Goal: Transaction & Acquisition: Book appointment/travel/reservation

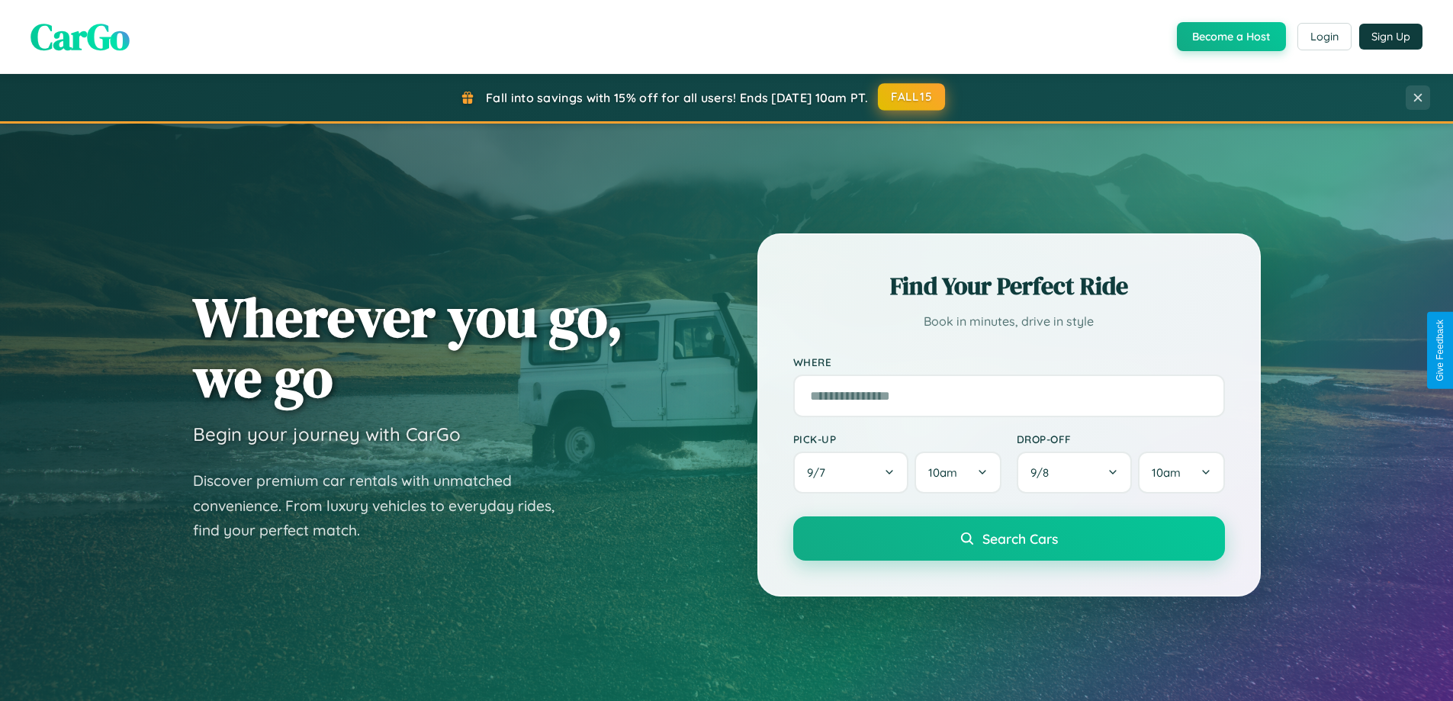
click at [912, 97] on button "FALL15" at bounding box center [911, 96] width 67 height 27
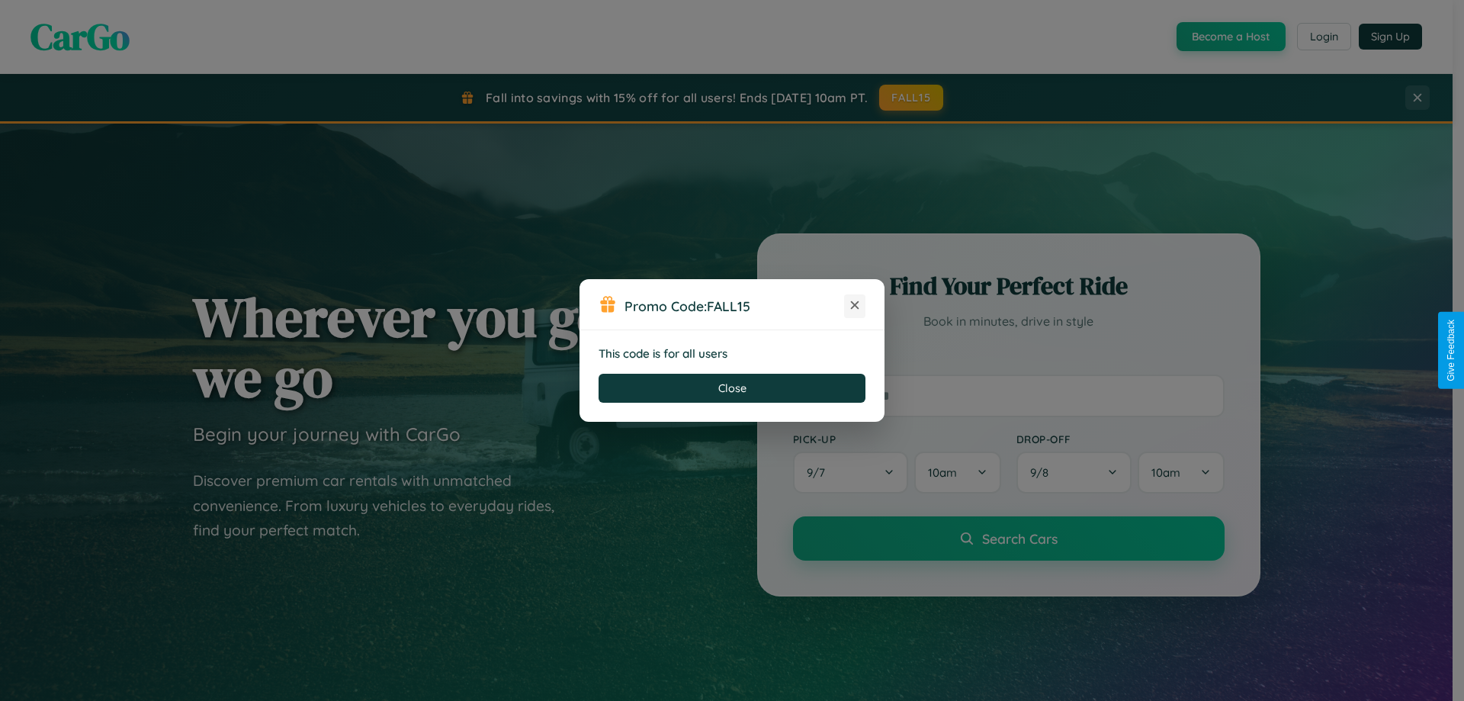
click at [855, 306] on icon at bounding box center [854, 304] width 15 height 15
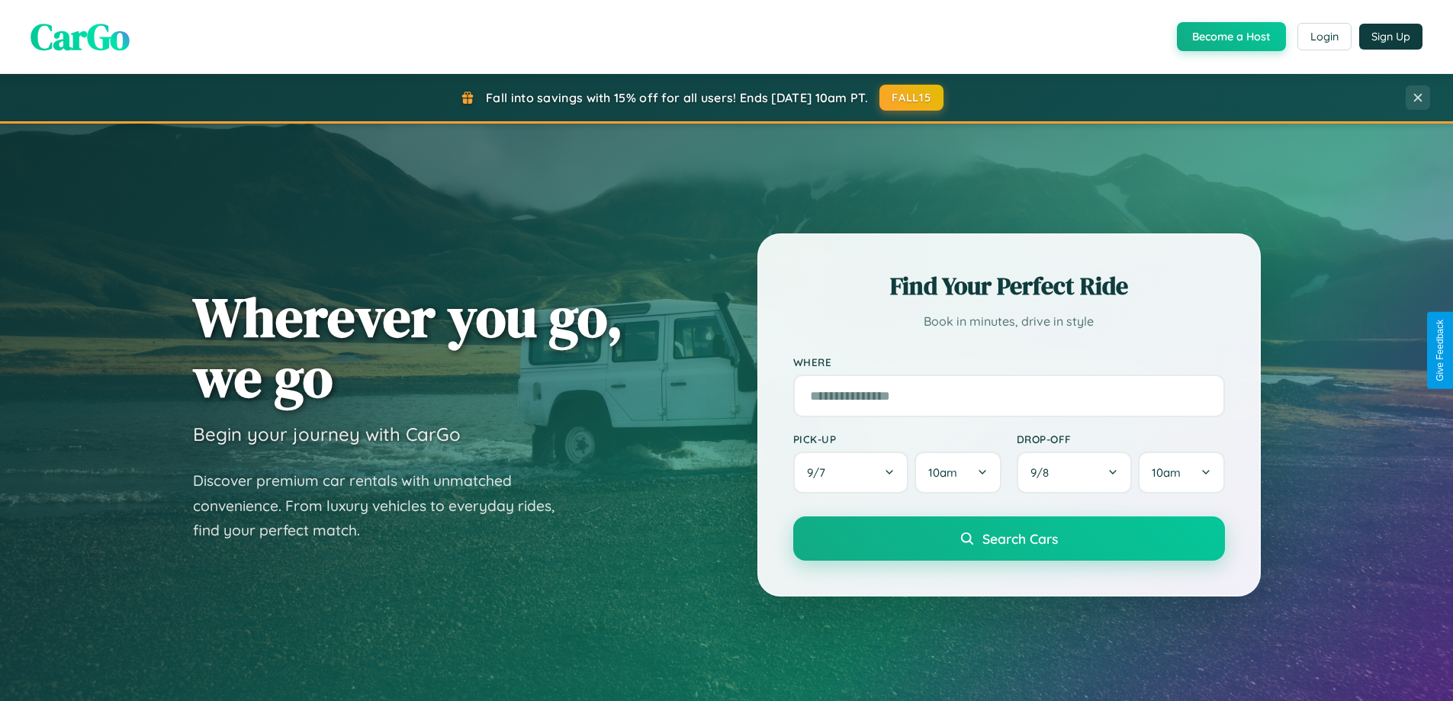
scroll to position [2935, 0]
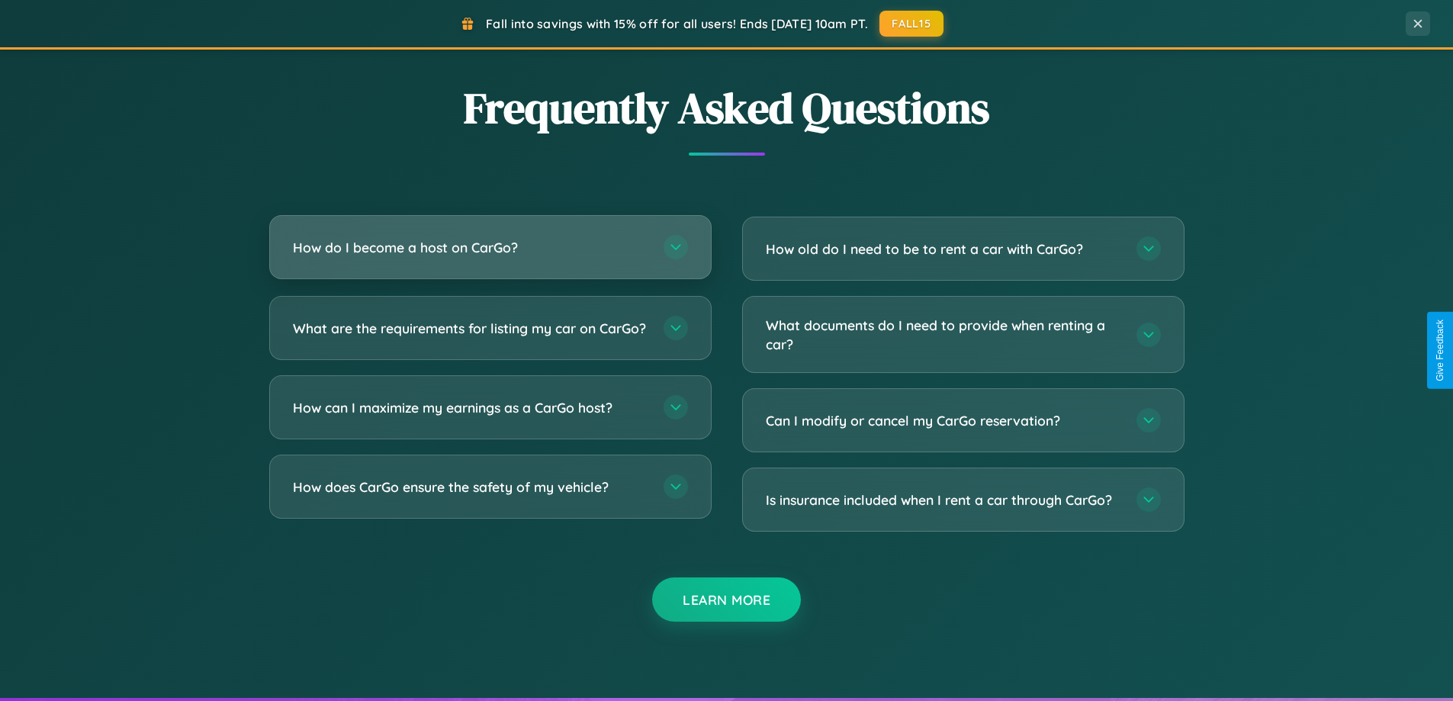
click at [490, 248] on h3 "How do I become a host on CarGo?" at bounding box center [470, 247] width 355 height 19
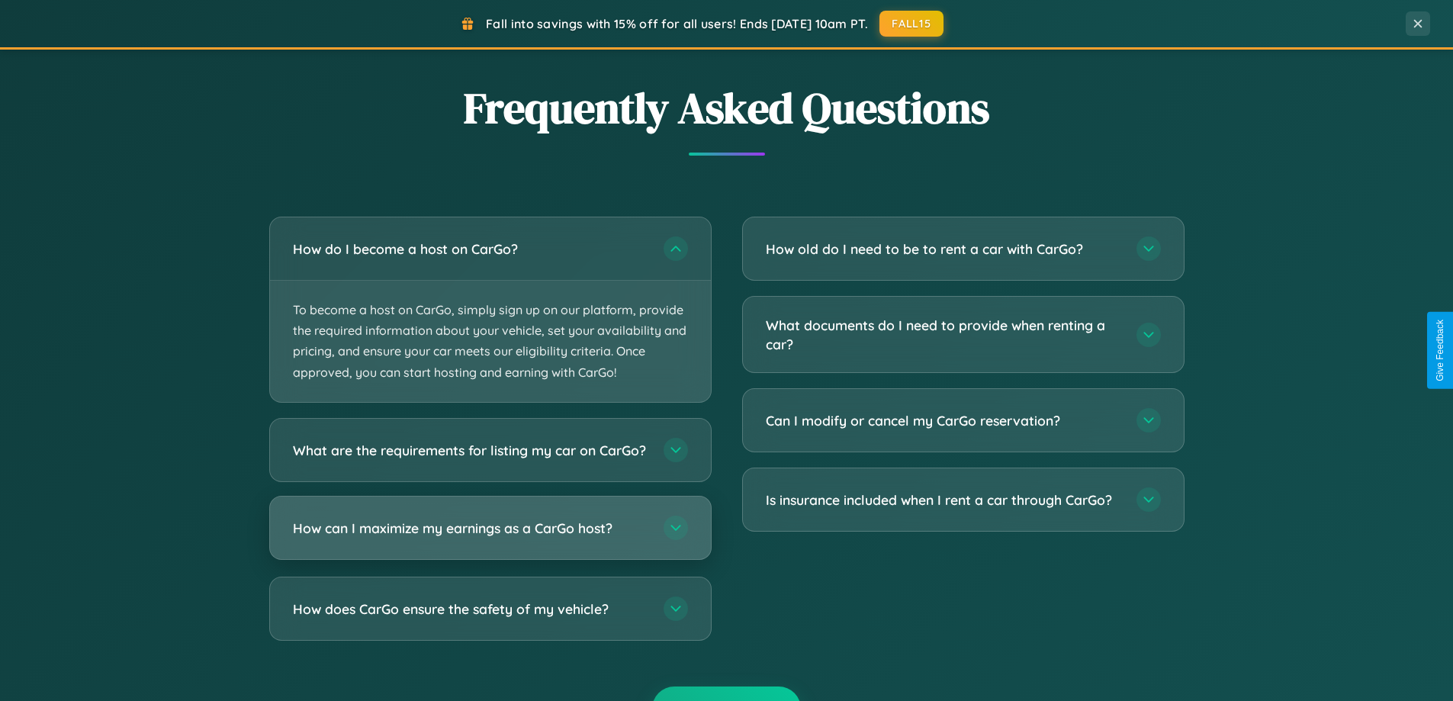
click at [490, 537] on h3 "How can I maximize my earnings as a CarGo host?" at bounding box center [470, 527] width 355 height 19
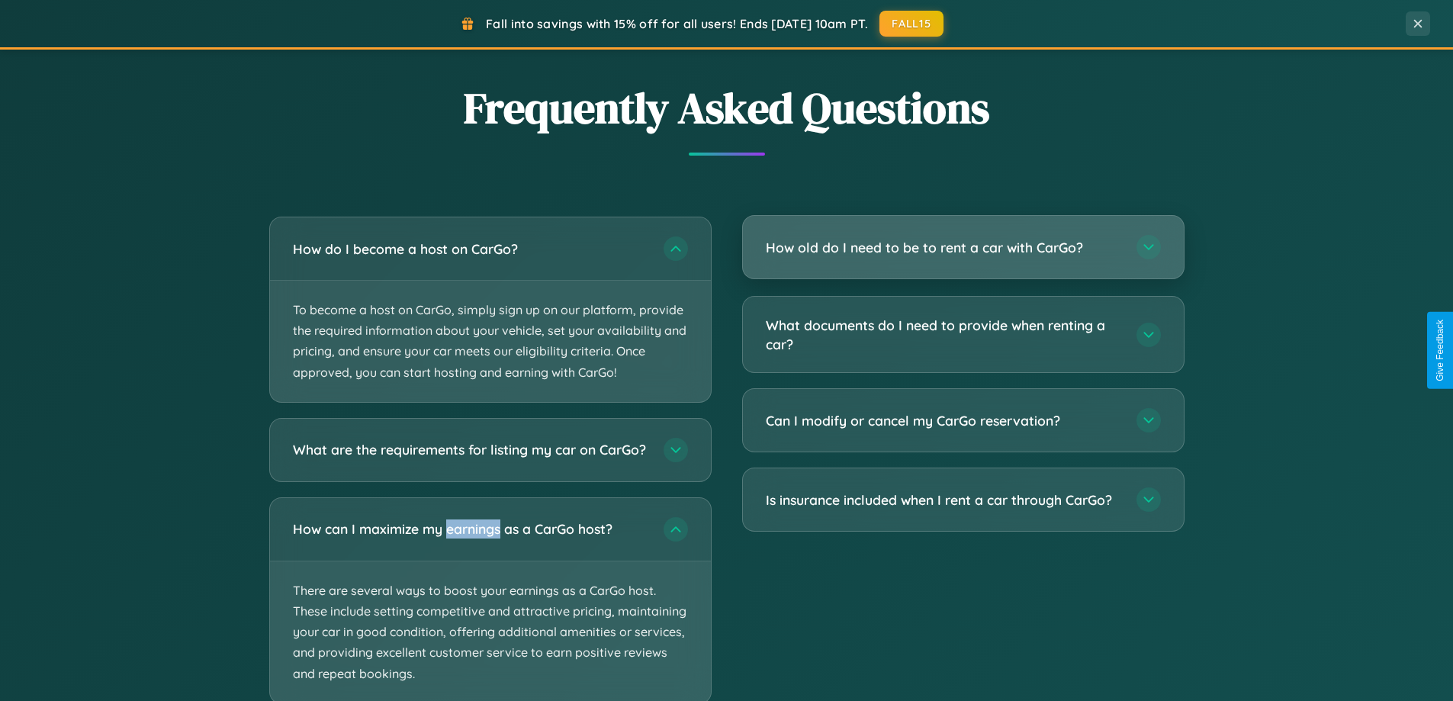
click at [963, 247] on h3 "How old do I need to be to rent a car with CarGo?" at bounding box center [943, 247] width 355 height 19
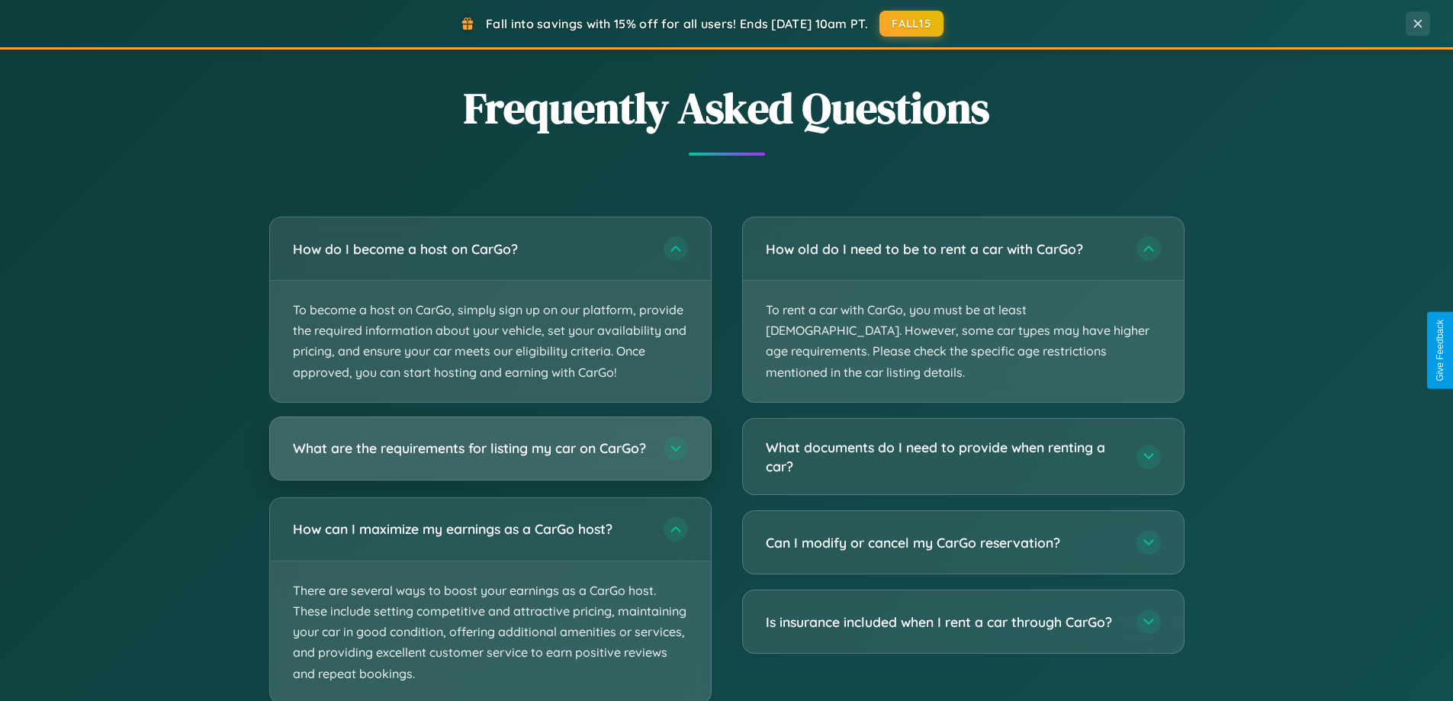
click at [490, 456] on h3 "What are the requirements for listing my car on CarGo?" at bounding box center [470, 448] width 355 height 19
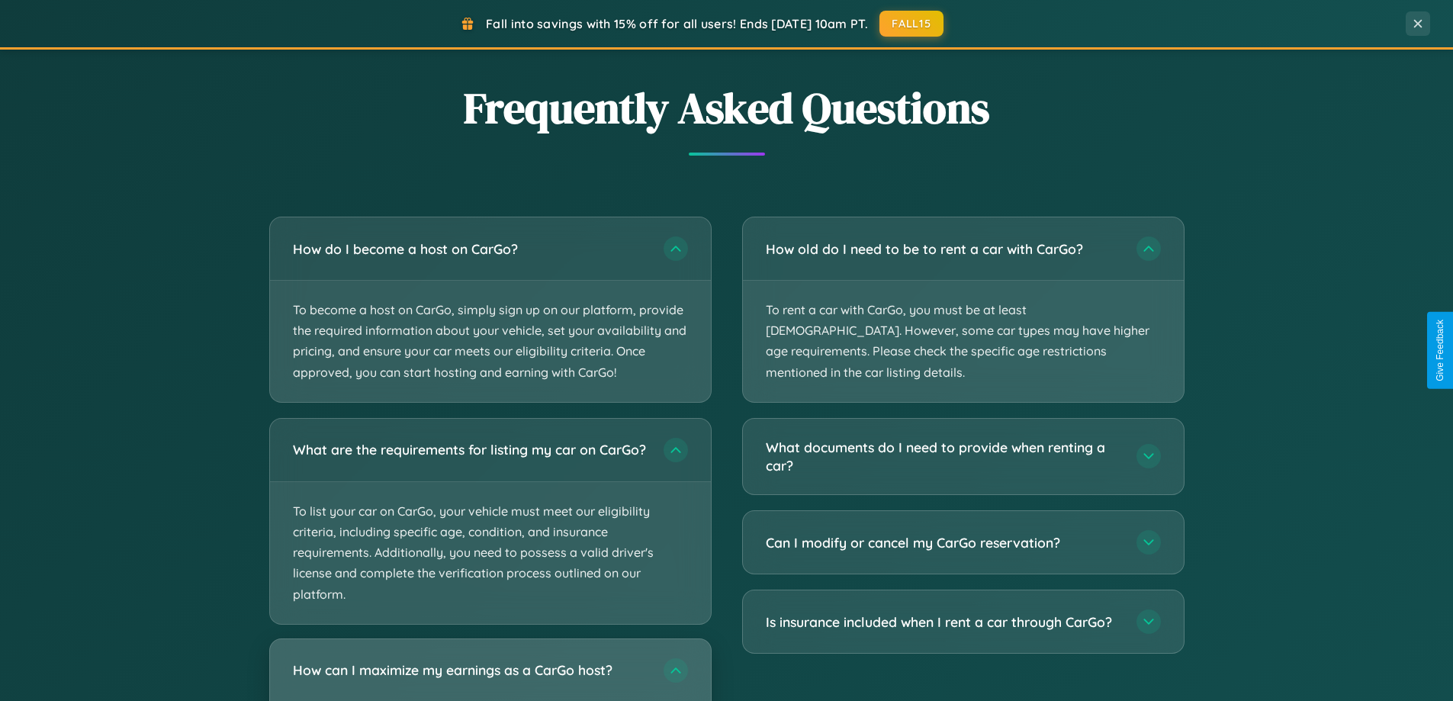
click at [490, 676] on h3 "How can I maximize my earnings as a CarGo host?" at bounding box center [470, 670] width 355 height 19
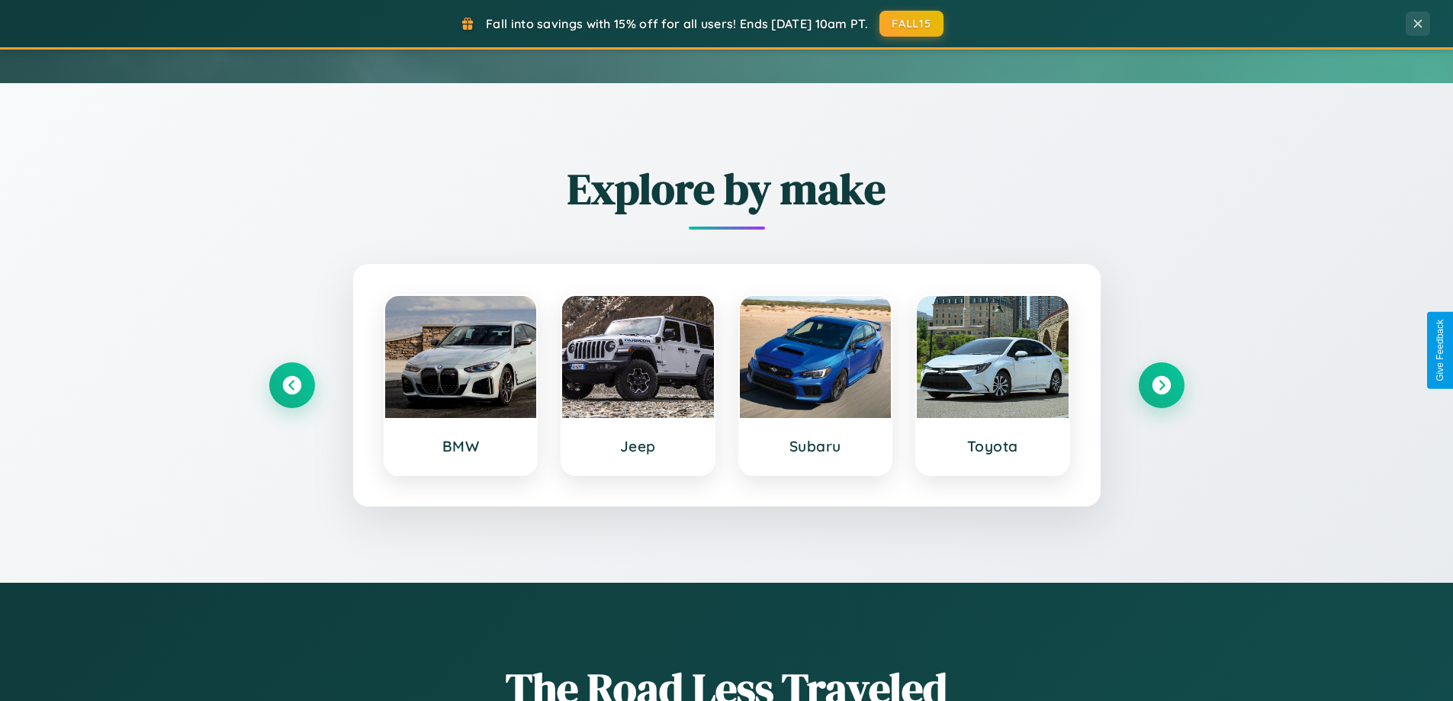
scroll to position [45, 0]
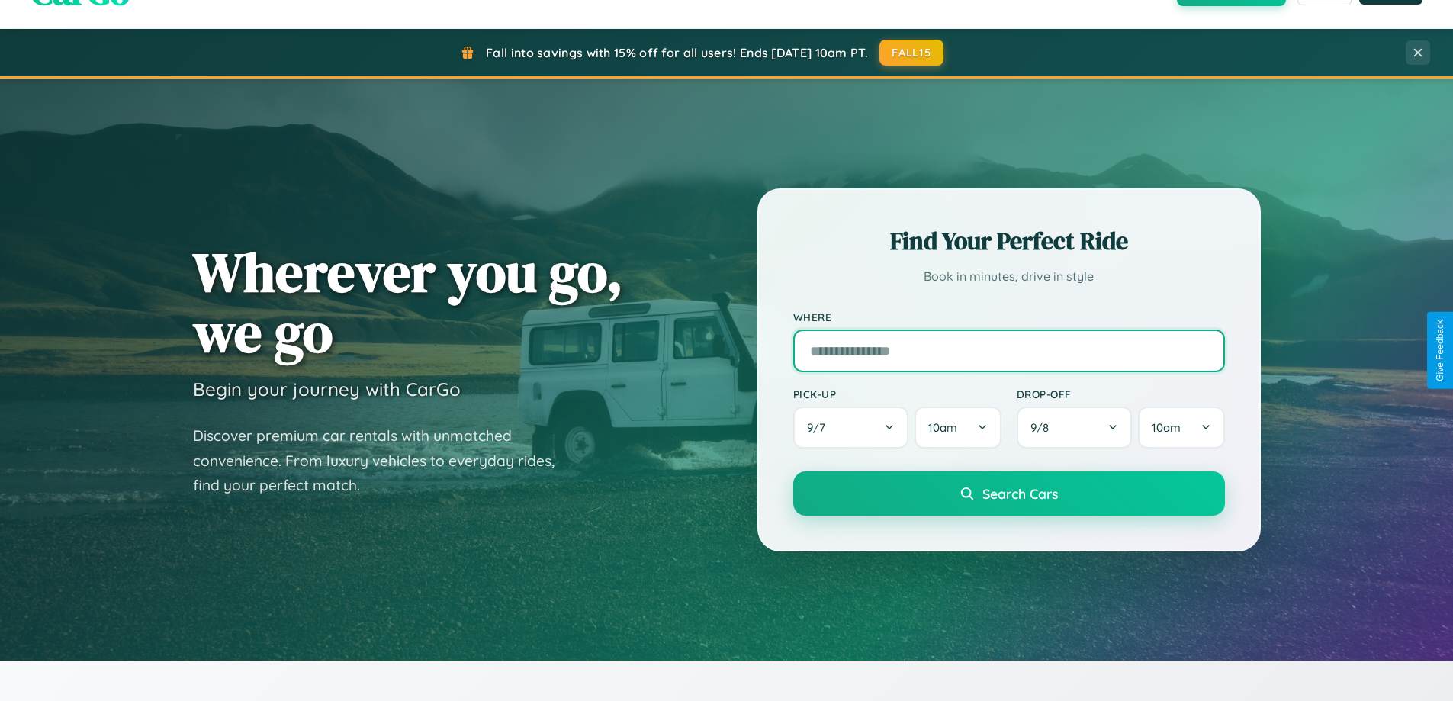
click at [1008, 350] on input "text" at bounding box center [1009, 350] width 432 height 43
type input "**********"
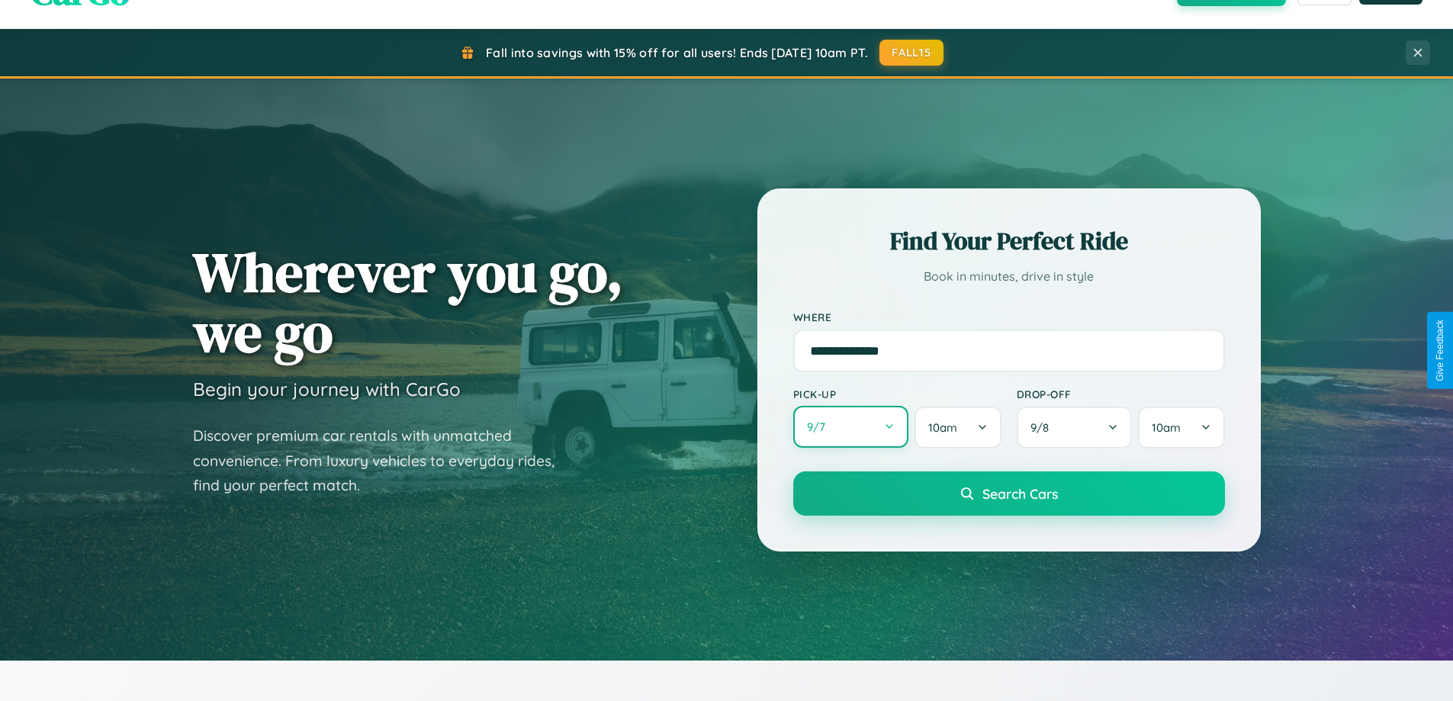
click at [850, 427] on button "9 / 7" at bounding box center [851, 427] width 116 height 42
select select "*"
select select "****"
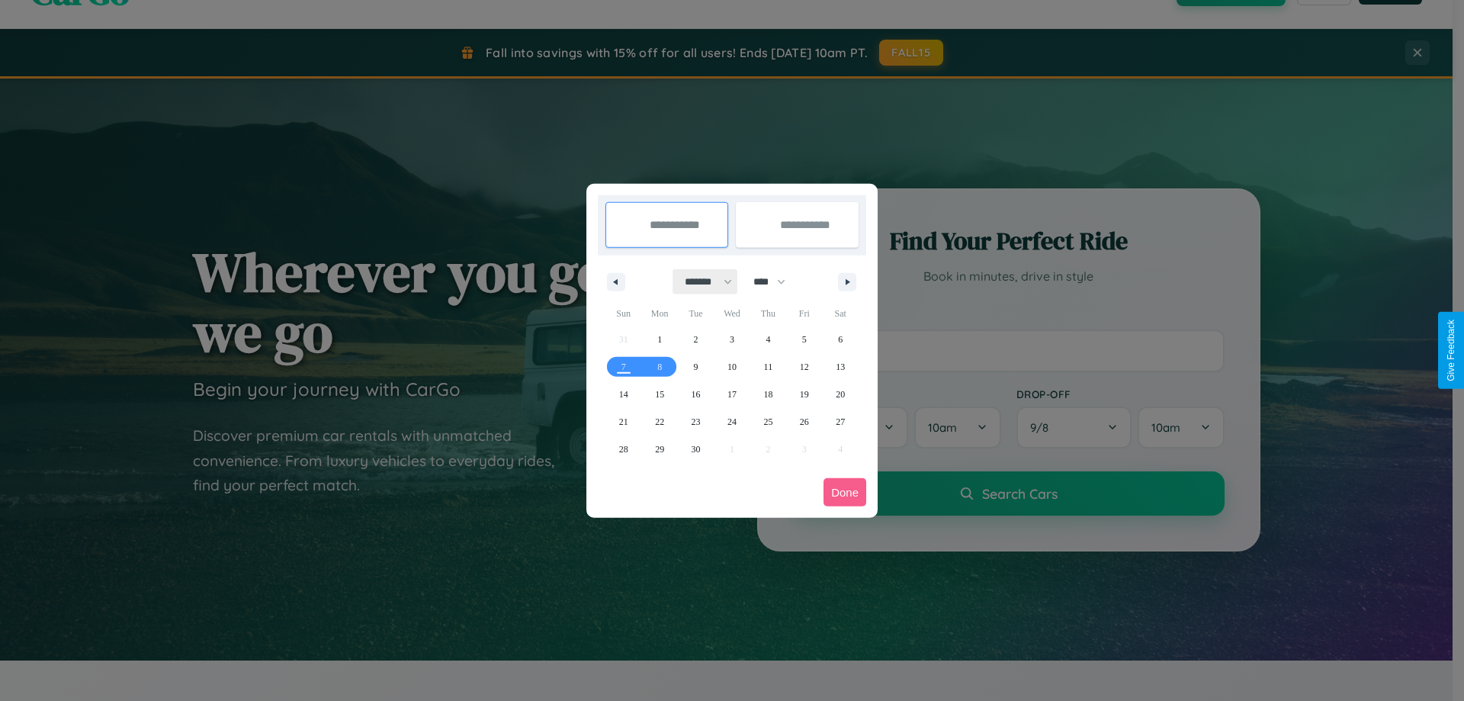
drag, startPoint x: 702, startPoint y: 281, endPoint x: 732, endPoint y: 306, distance: 39.1
click at [702, 281] on select "******* ******** ***** ***** *** **** **** ****** ********* ******* ******** **…" at bounding box center [705, 281] width 65 height 25
click at [623, 448] on span "28" at bounding box center [623, 449] width 9 height 27
type input "**********"
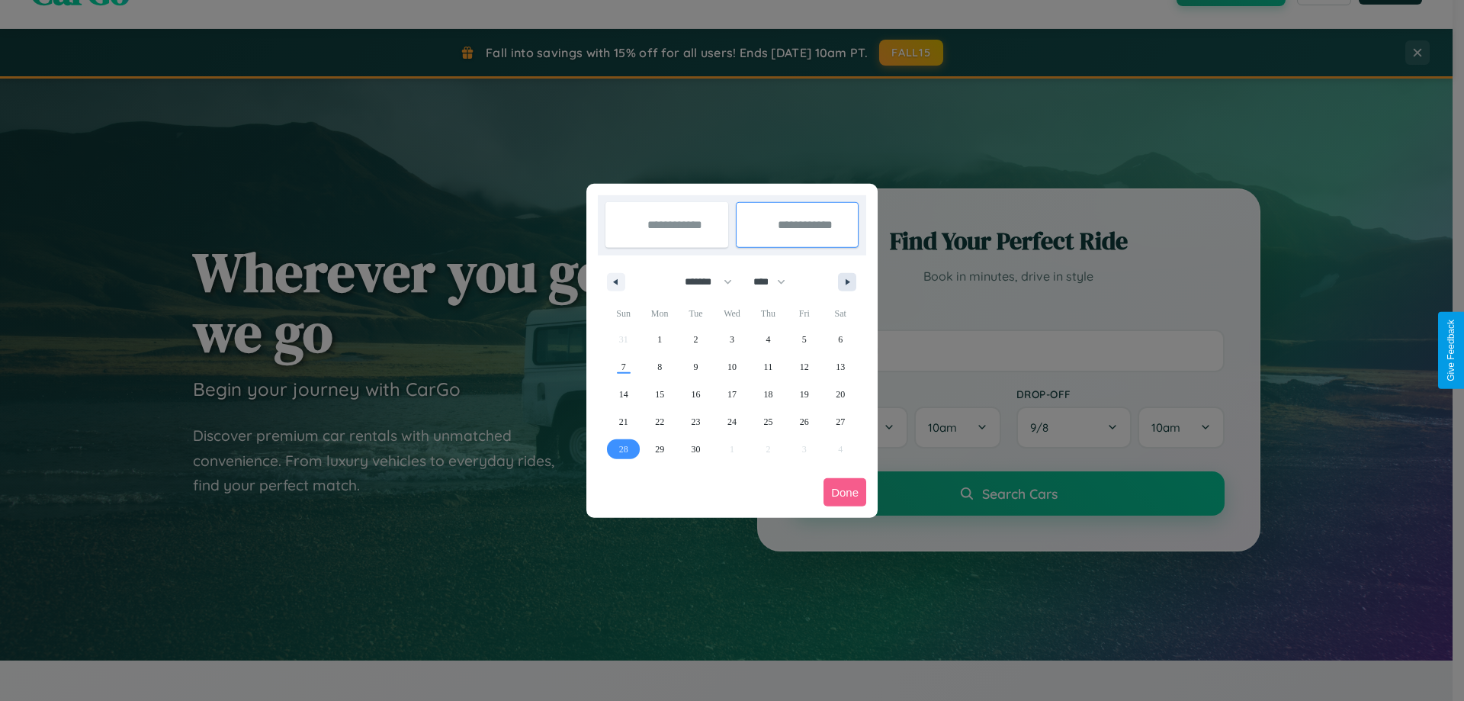
click at [847, 281] on icon "button" at bounding box center [851, 282] width 8 height 6
select select "*"
click at [731, 339] on span "1" at bounding box center [732, 339] width 5 height 27
type input "**********"
select select "*"
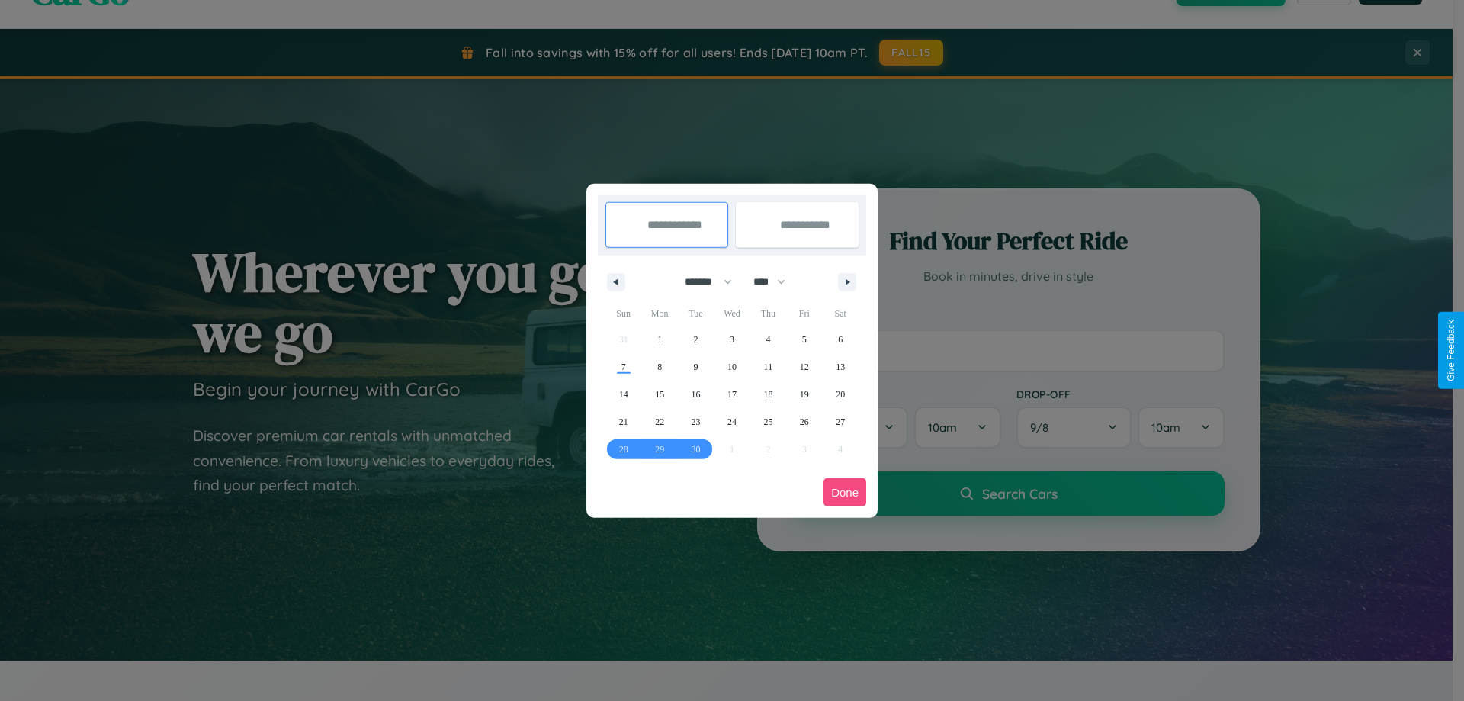
click at [845, 492] on button "Done" at bounding box center [845, 492] width 43 height 28
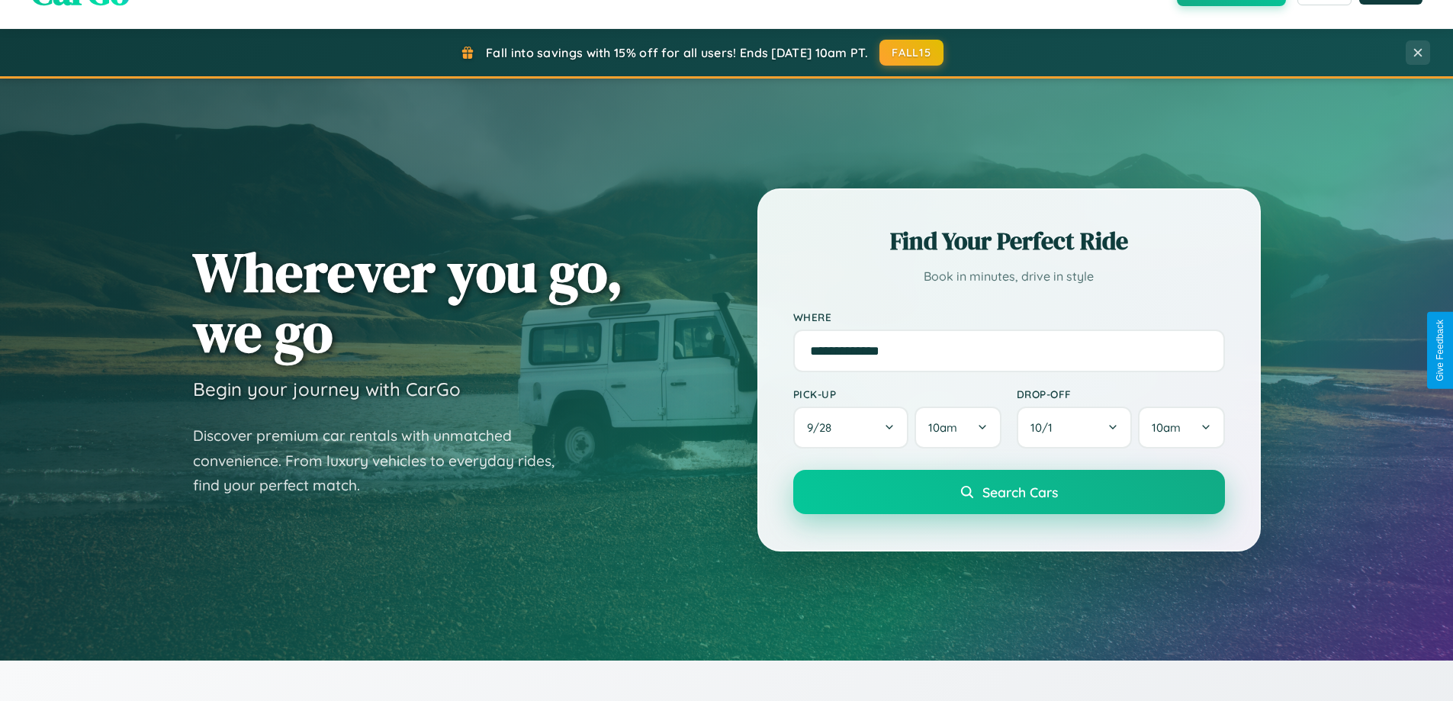
click at [1008, 492] on span "Search Cars" at bounding box center [1020, 492] width 76 height 17
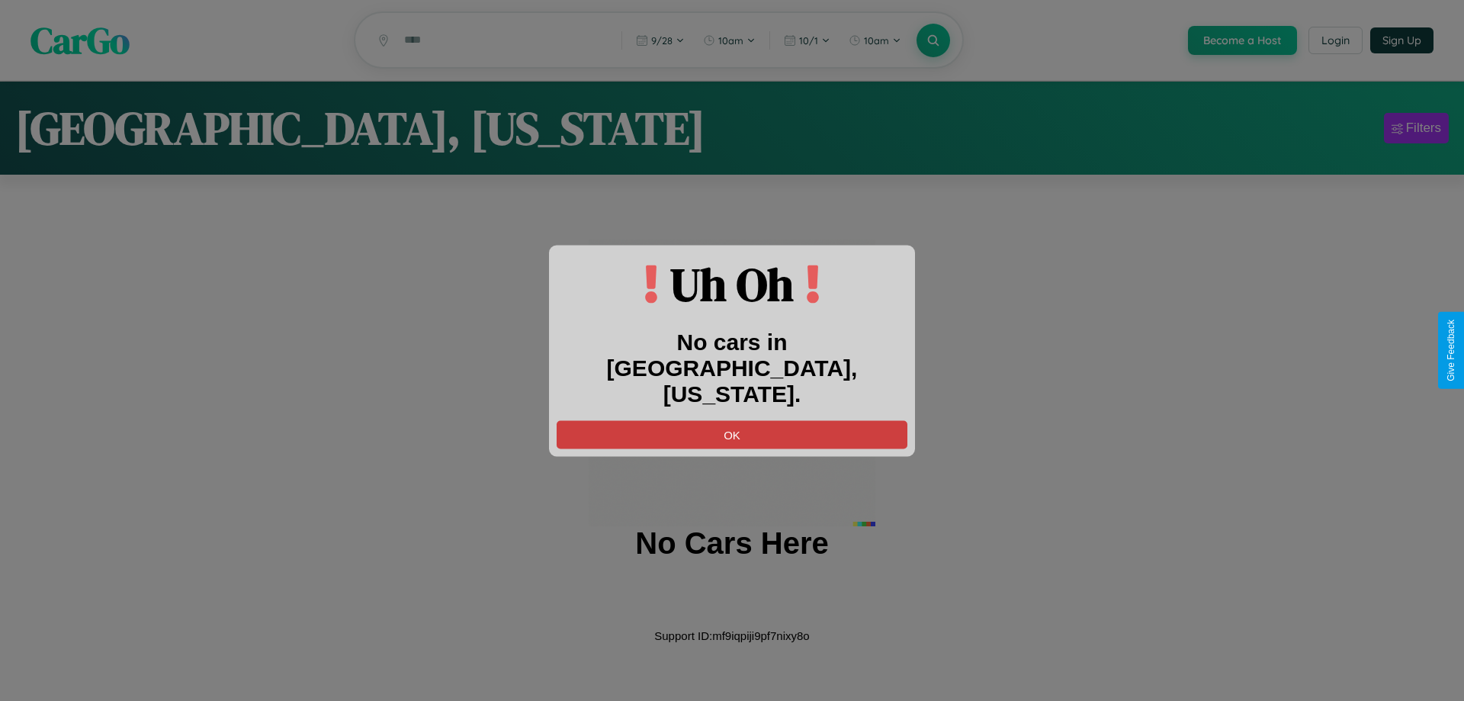
click at [732, 420] on button "OK" at bounding box center [732, 434] width 351 height 28
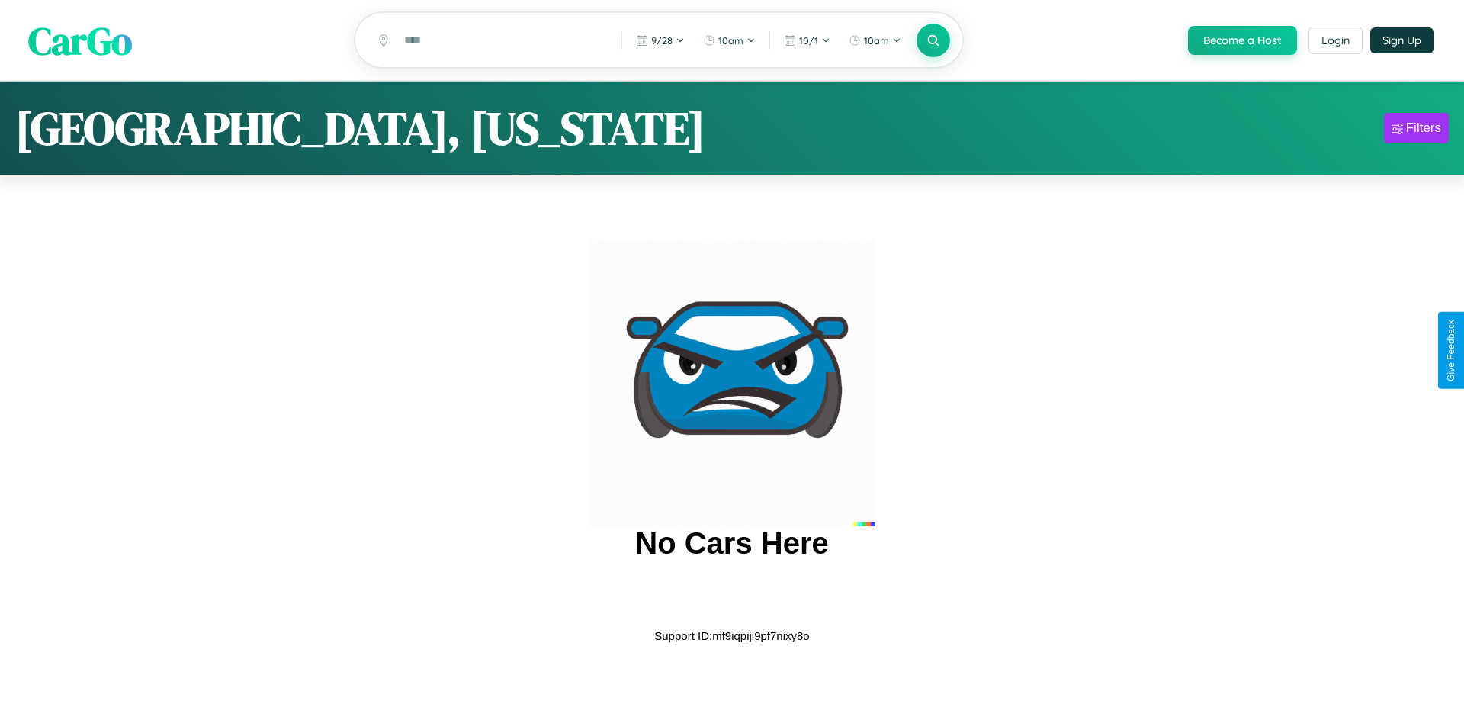
click at [80, 40] on span "CarGo" at bounding box center [80, 40] width 104 height 53
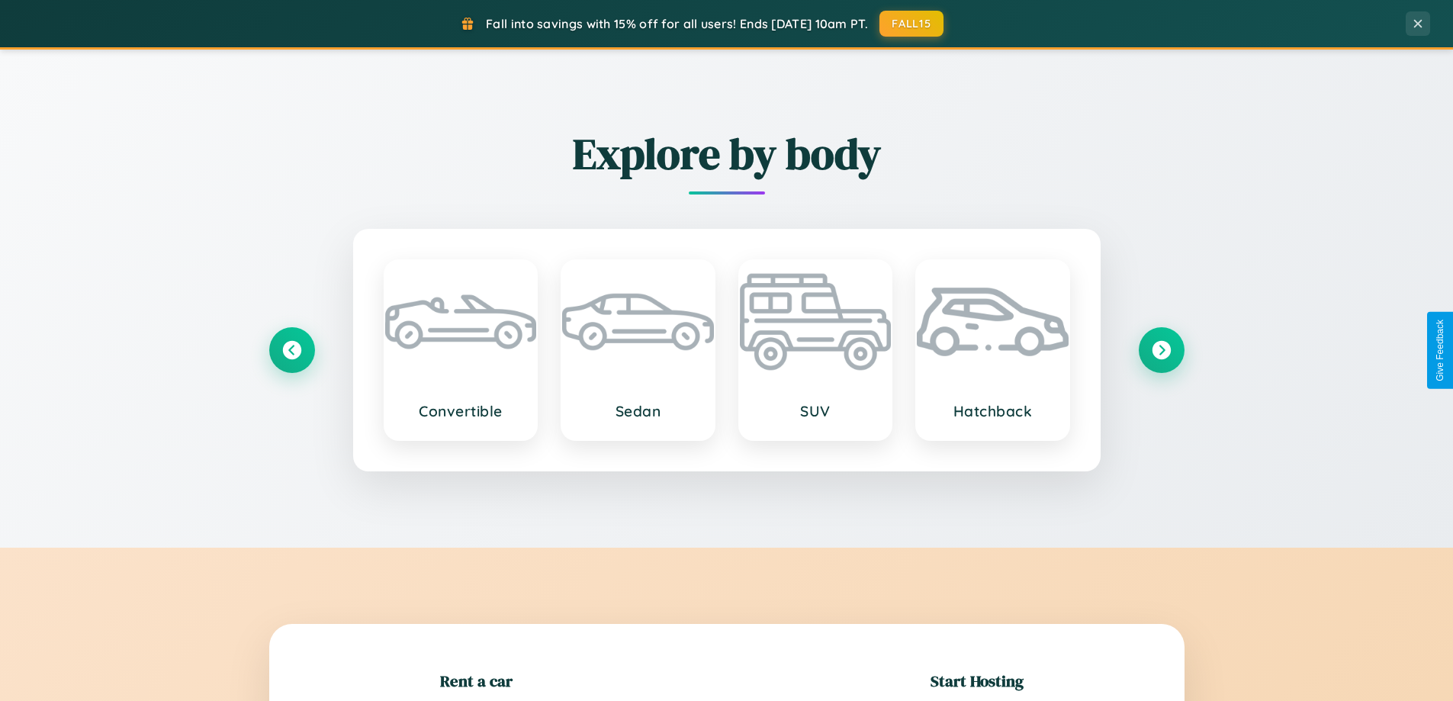
scroll to position [329, 0]
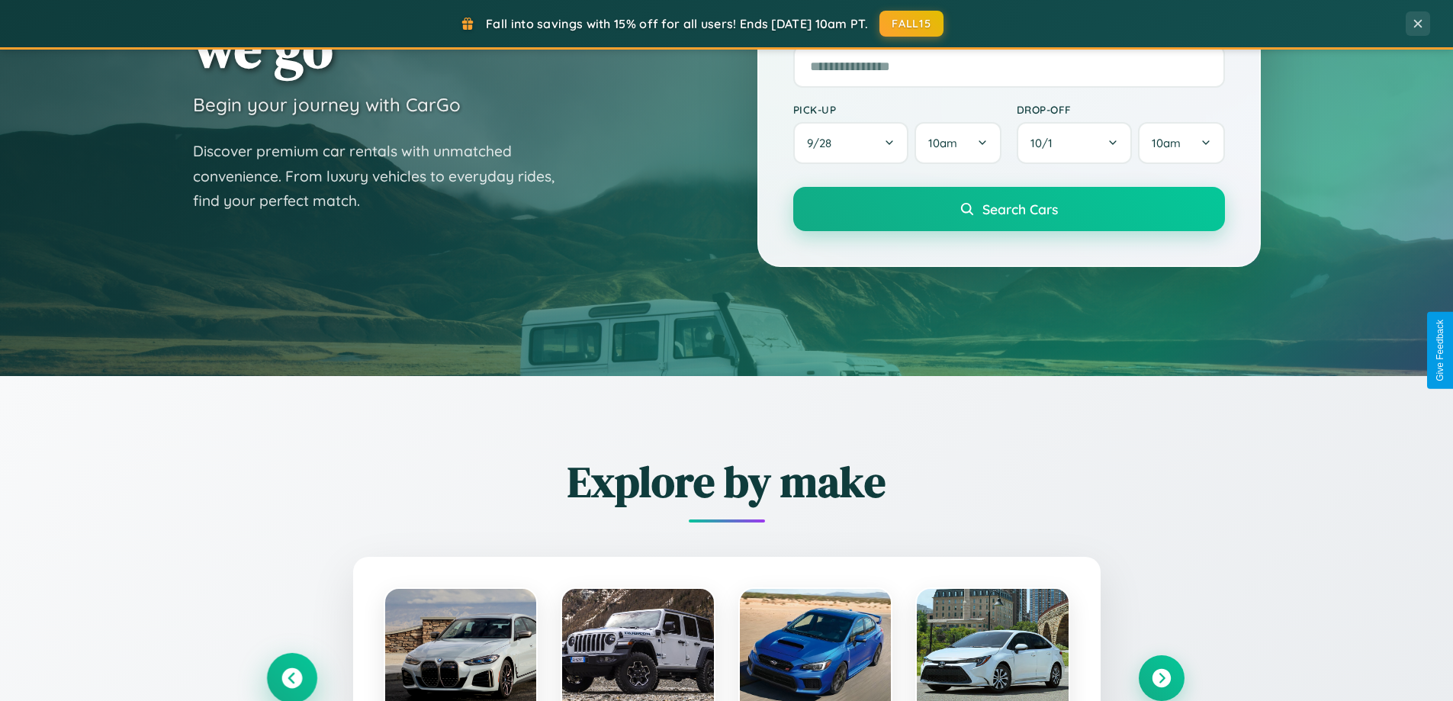
click at [291, 678] on icon at bounding box center [291, 678] width 21 height 21
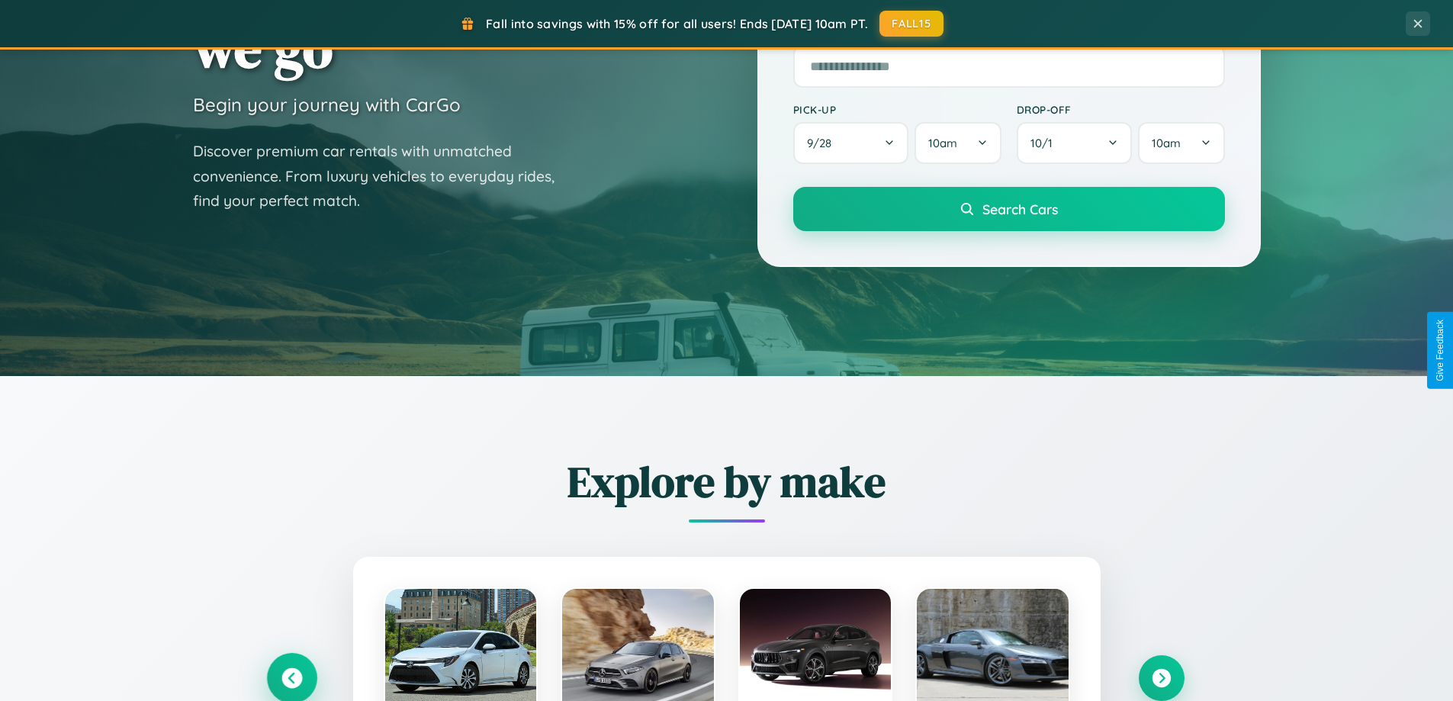
scroll to position [45, 0]
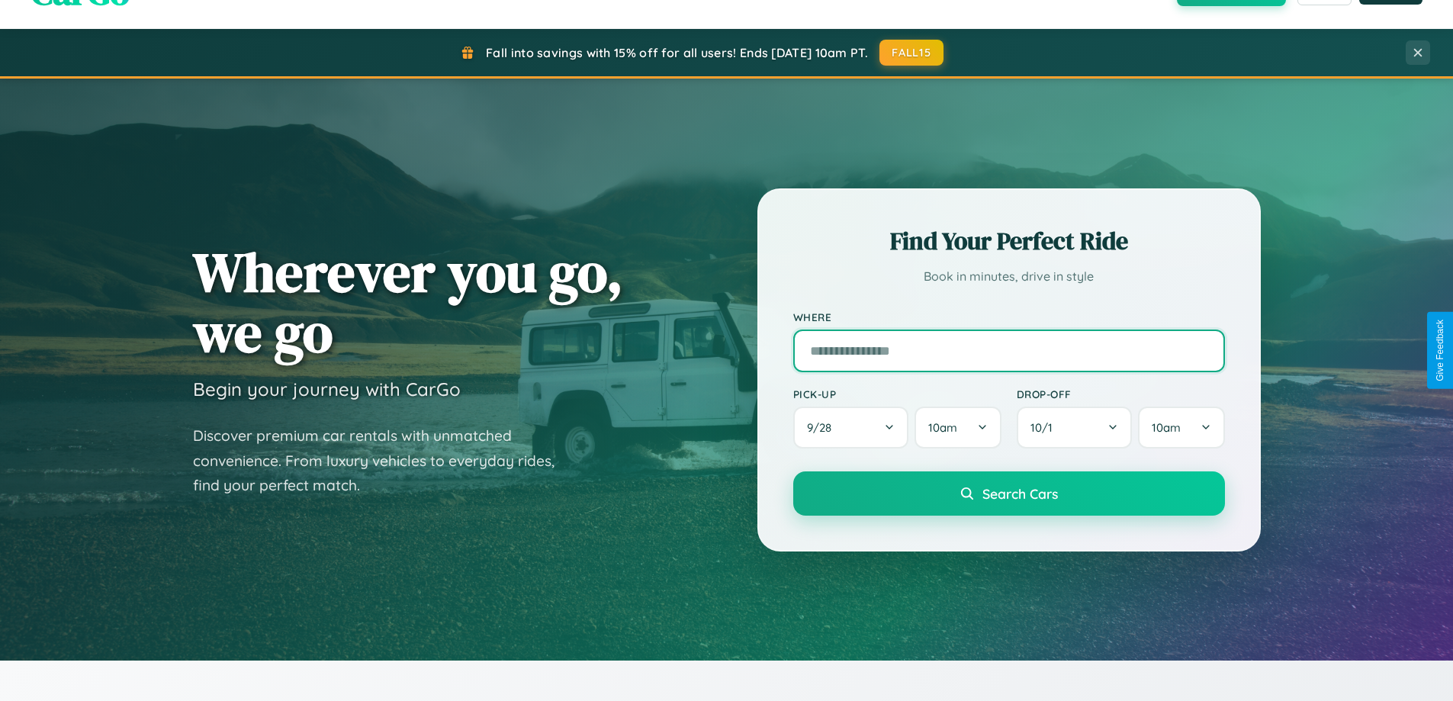
click at [1008, 350] on input "text" at bounding box center [1009, 350] width 432 height 43
type input "*****"
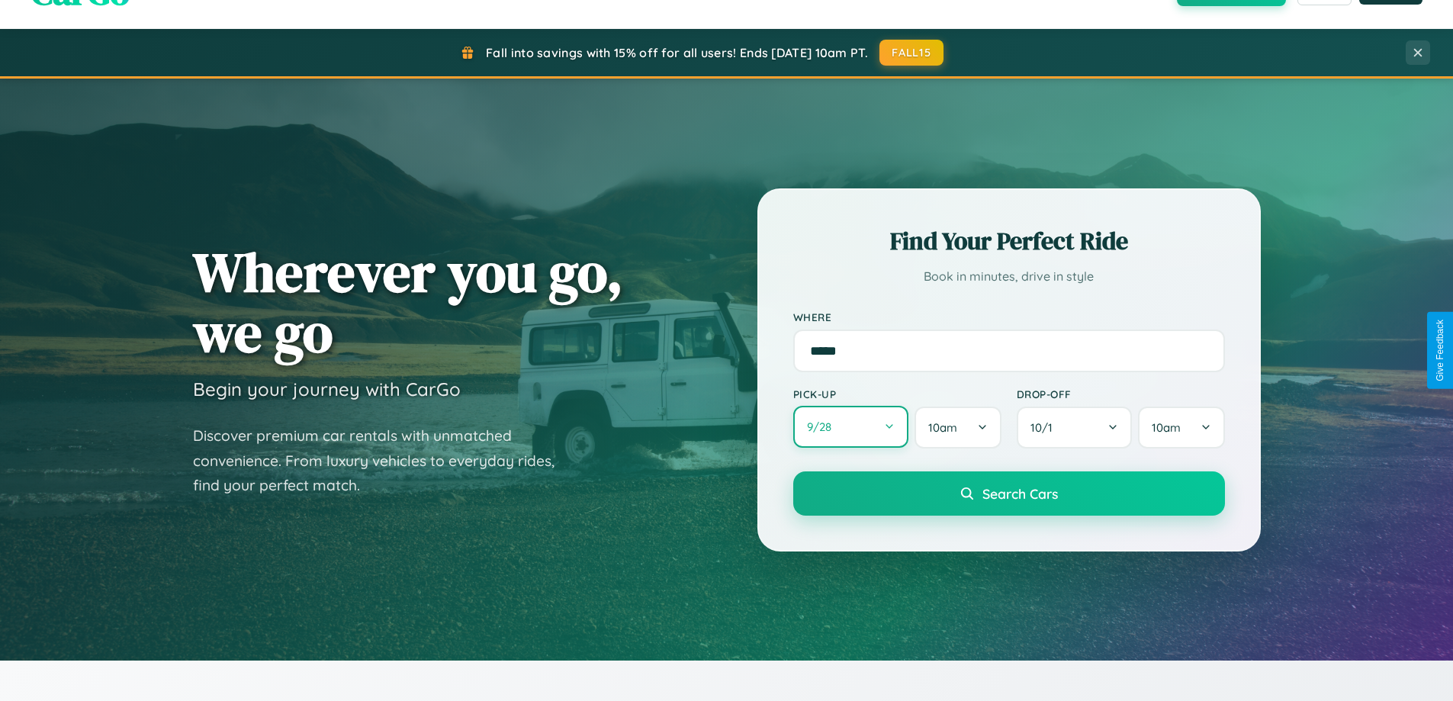
click at [850, 427] on button "9 / 28" at bounding box center [851, 427] width 116 height 42
select select "*"
select select "****"
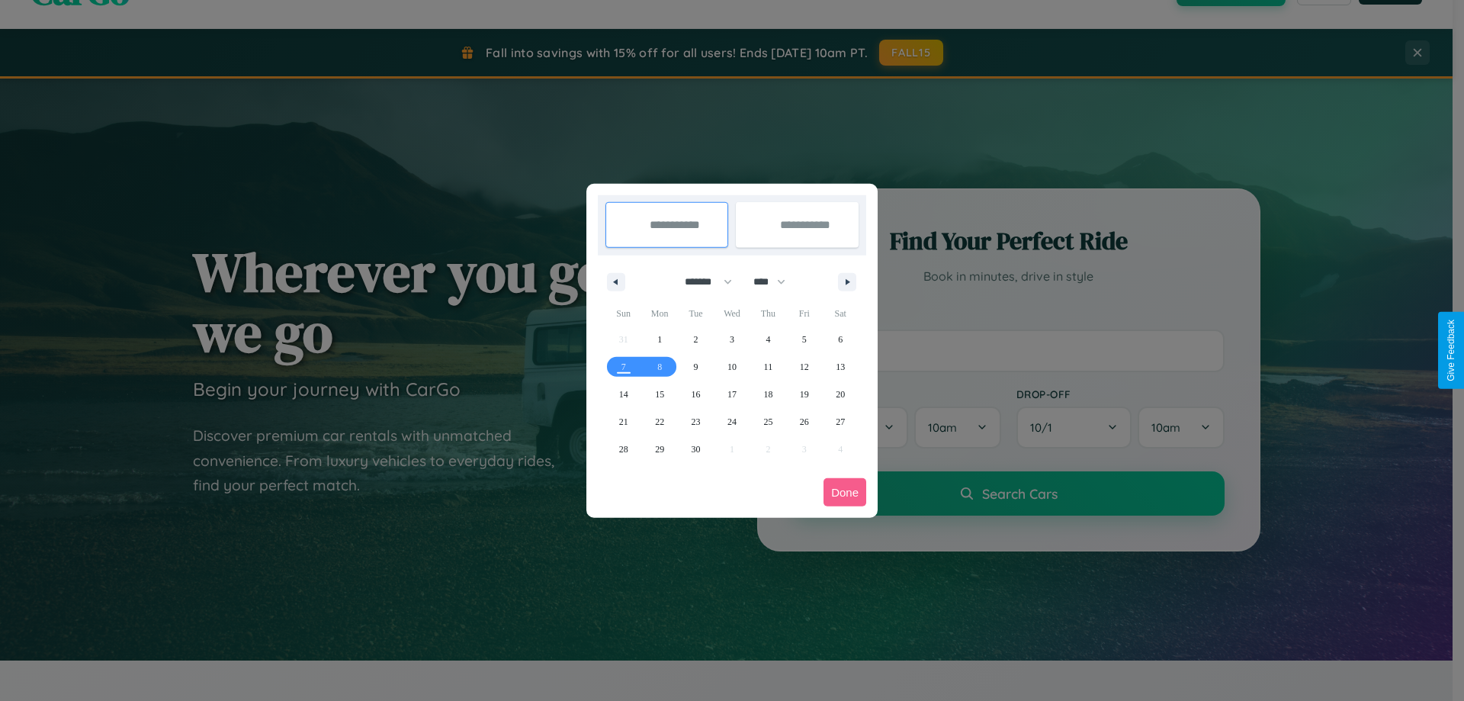
click at [702, 281] on select "******* ******** ***** ***** *** **** **** ****** ********* ******* ******** **…" at bounding box center [705, 281] width 65 height 25
click at [660, 421] on span "22" at bounding box center [659, 421] width 9 height 27
type input "**********"
click at [847, 281] on icon "button" at bounding box center [851, 282] width 8 height 6
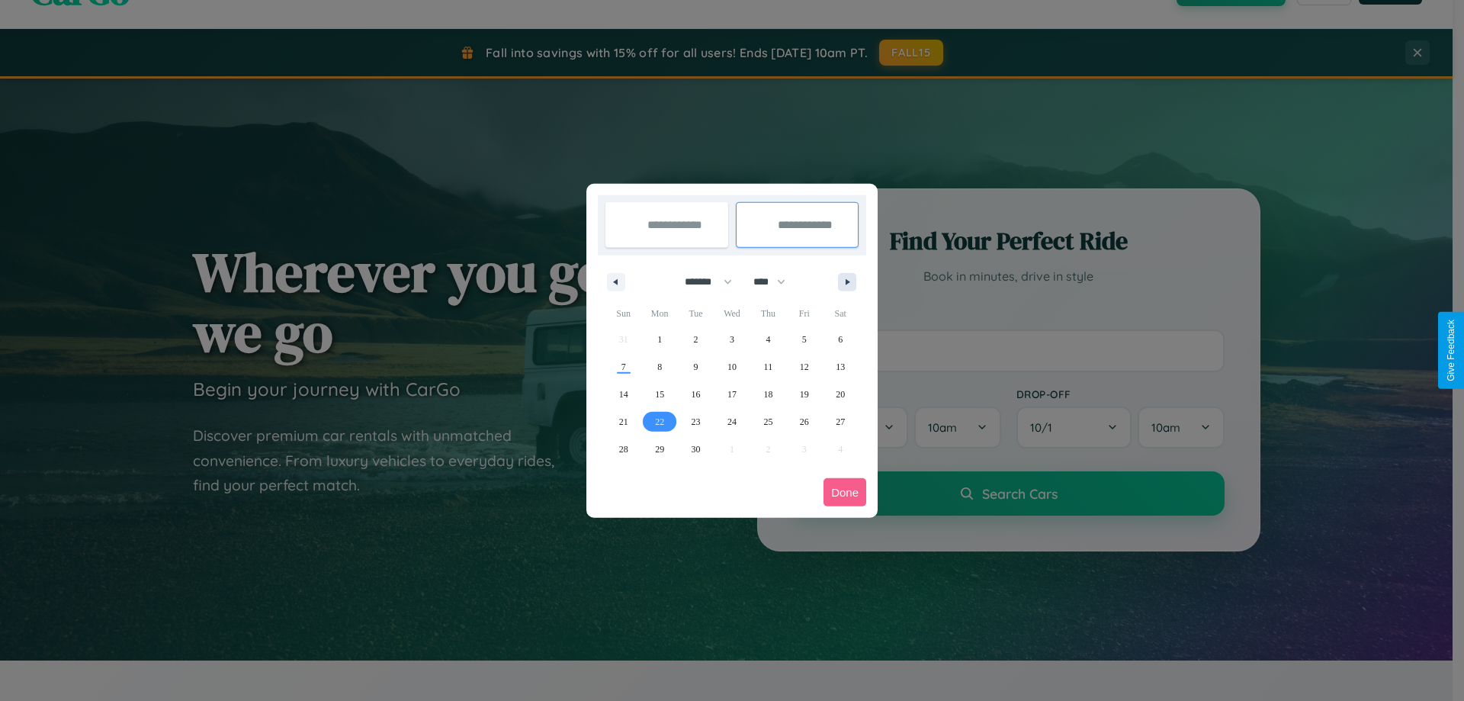
select select "*"
click at [731, 339] on span "1" at bounding box center [732, 339] width 5 height 27
type input "**********"
select select "*"
click at [845, 492] on button "Done" at bounding box center [845, 492] width 43 height 28
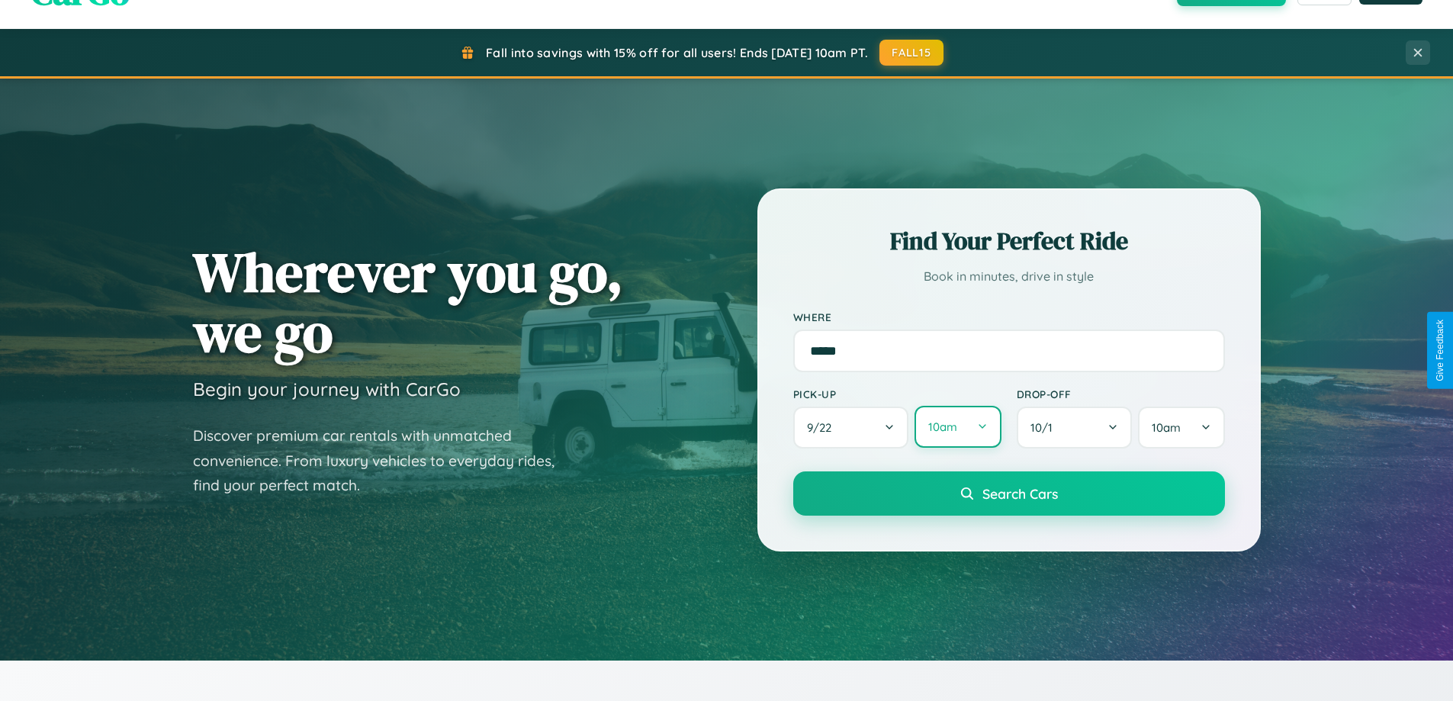
click at [957, 427] on button "10am" at bounding box center [958, 427] width 86 height 42
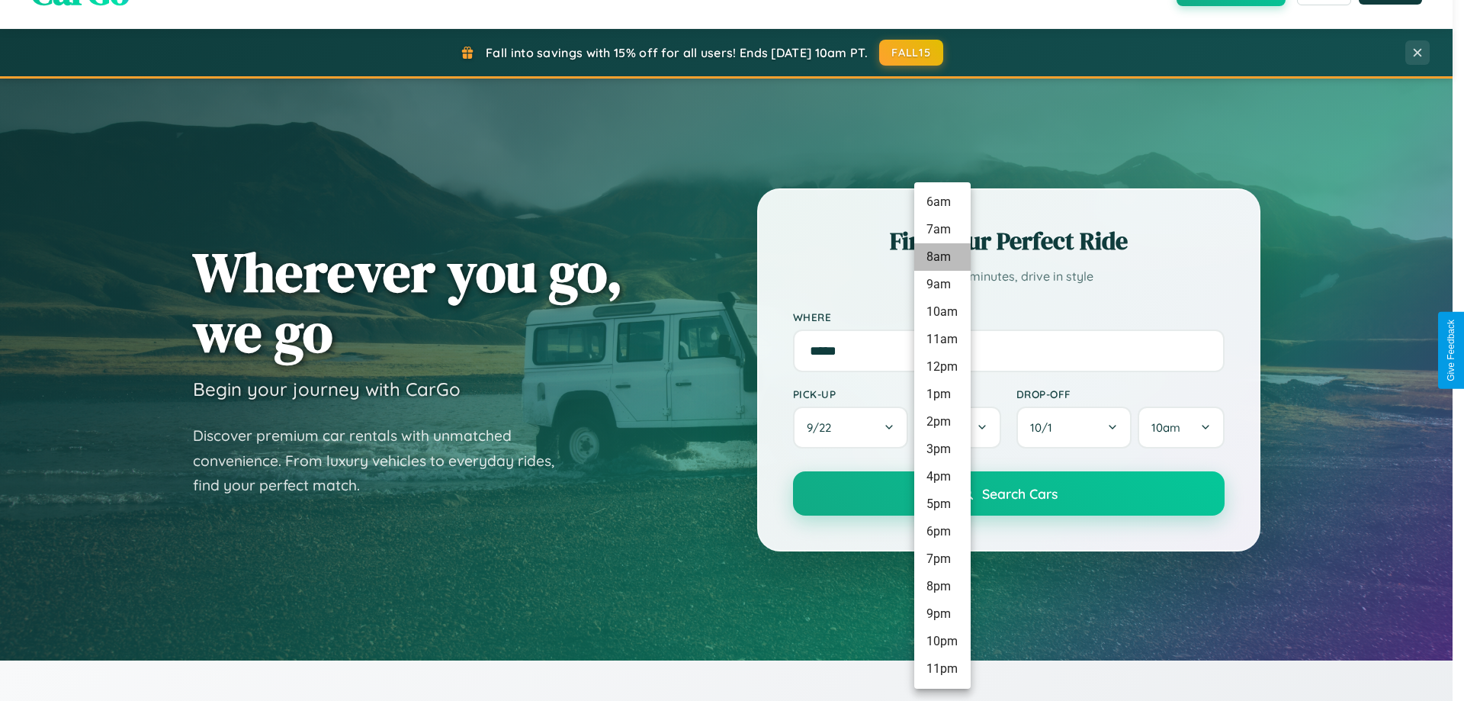
click at [942, 257] on li "8am" at bounding box center [943, 256] width 56 height 27
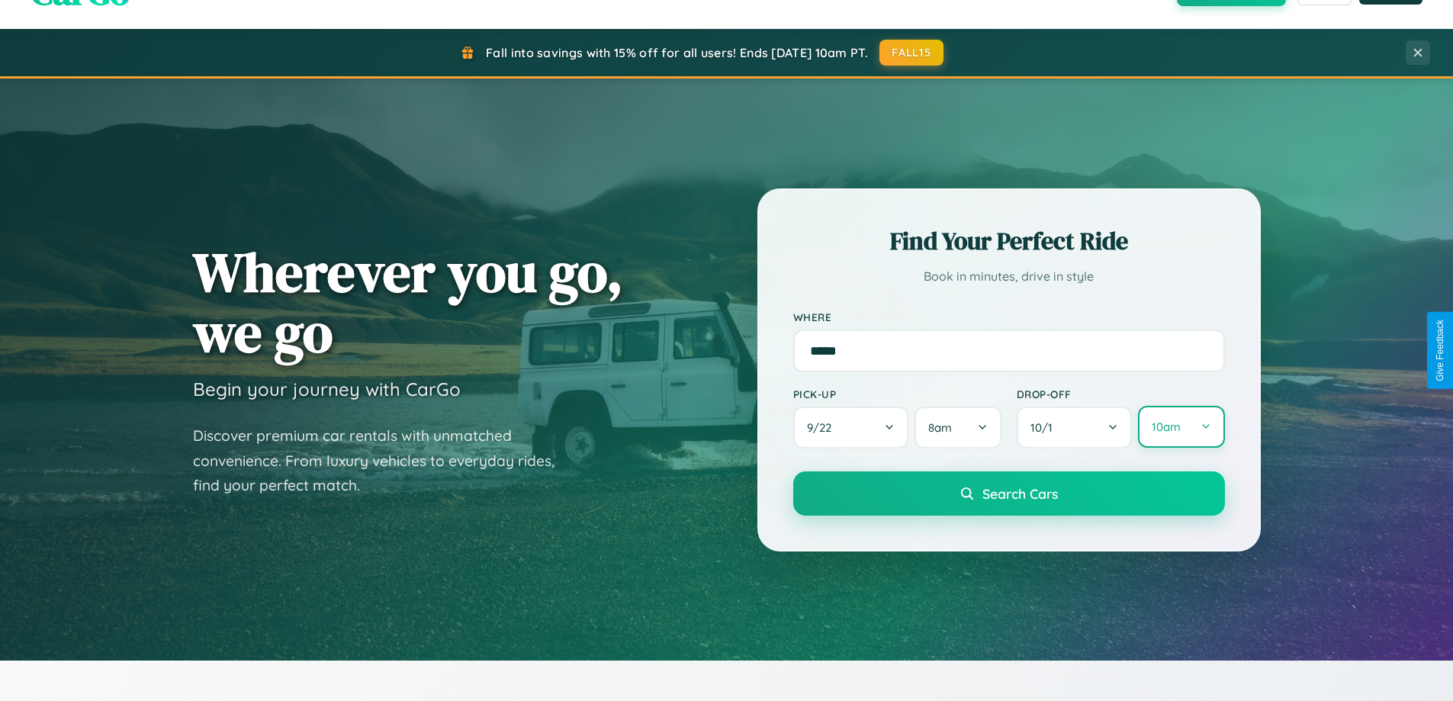
click at [1181, 428] on button "10am" at bounding box center [1181, 427] width 86 height 42
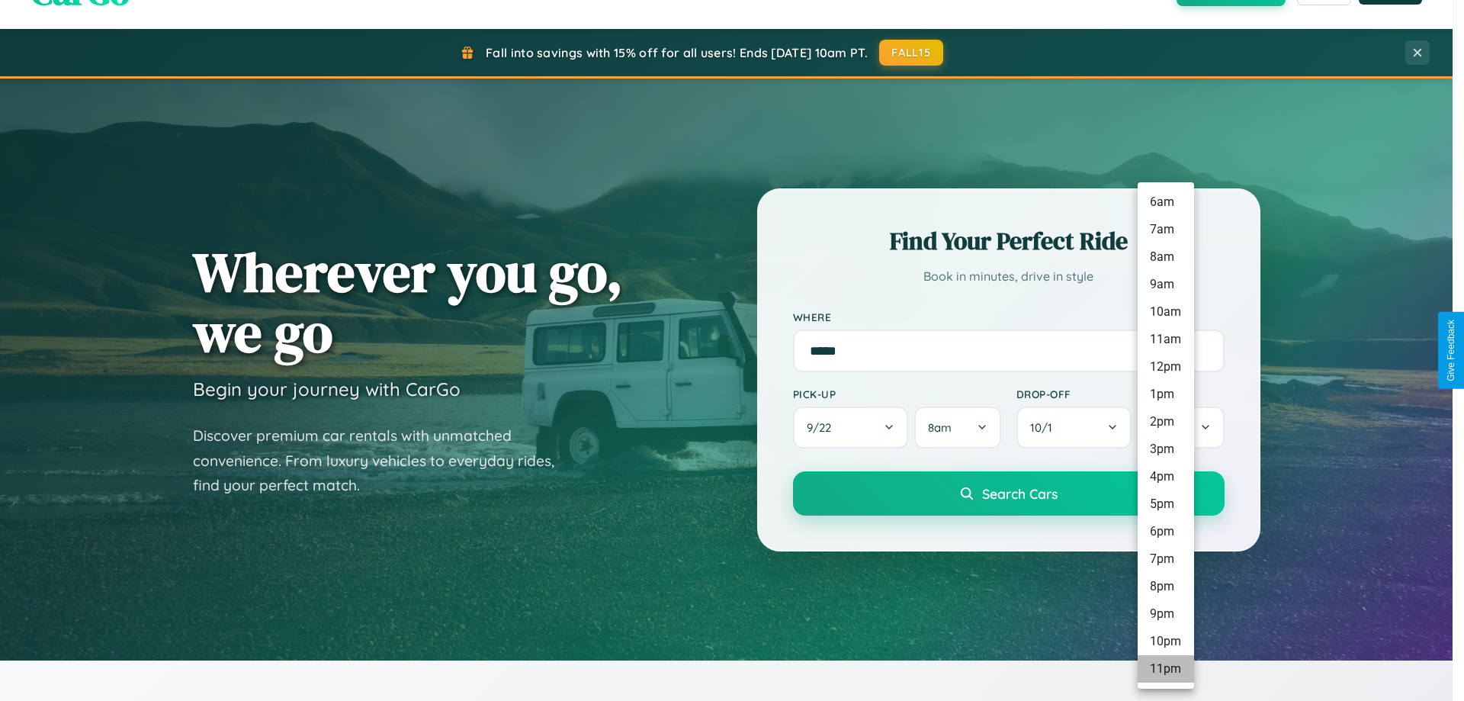
click at [1165, 669] on li "11pm" at bounding box center [1166, 668] width 56 height 27
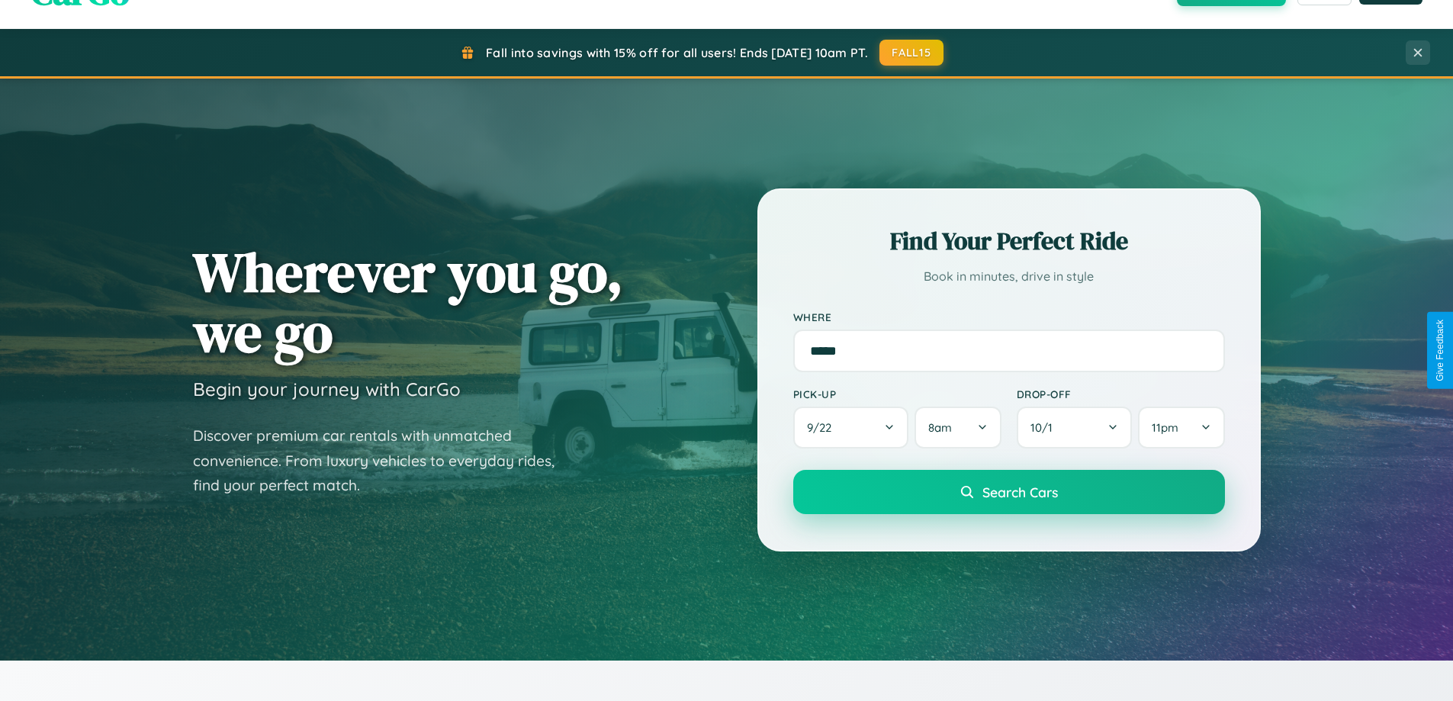
click at [1008, 493] on span "Search Cars" at bounding box center [1020, 492] width 76 height 17
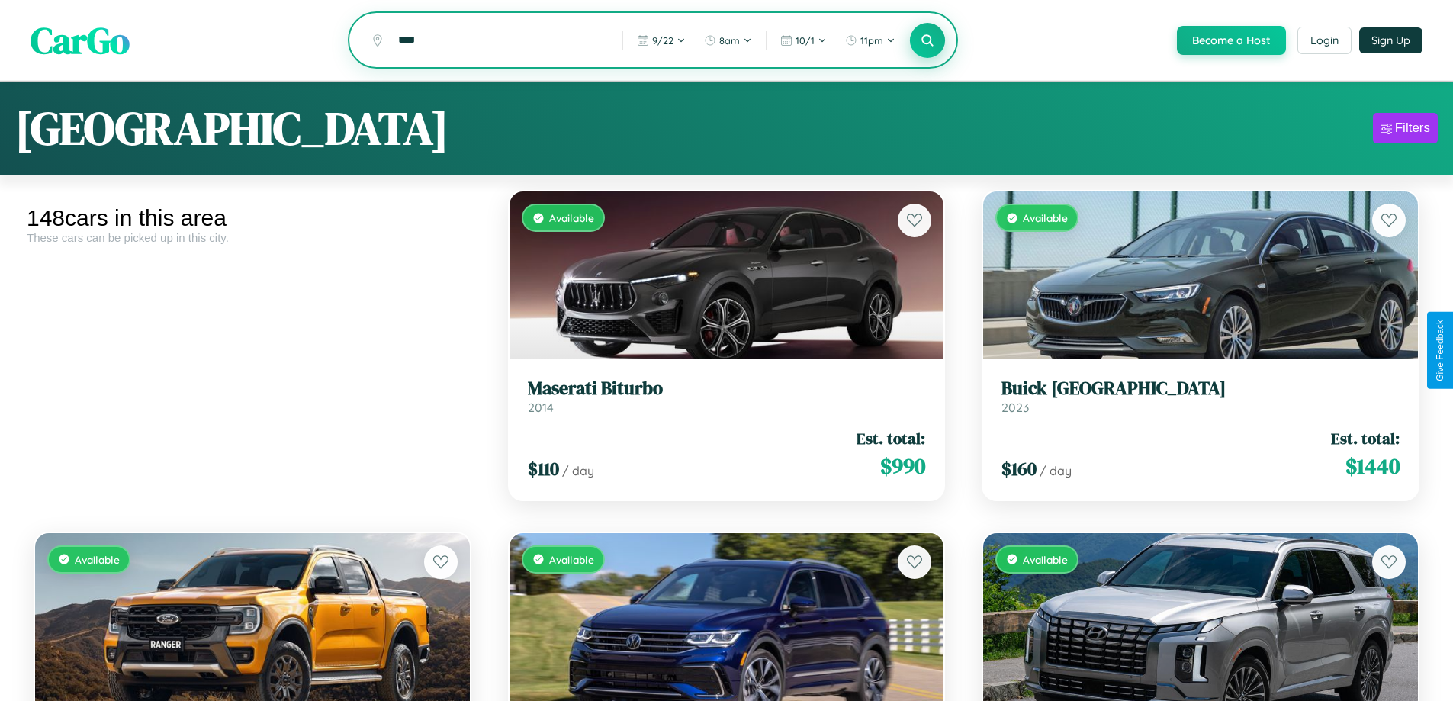
click at [927, 41] on icon at bounding box center [928, 40] width 14 height 14
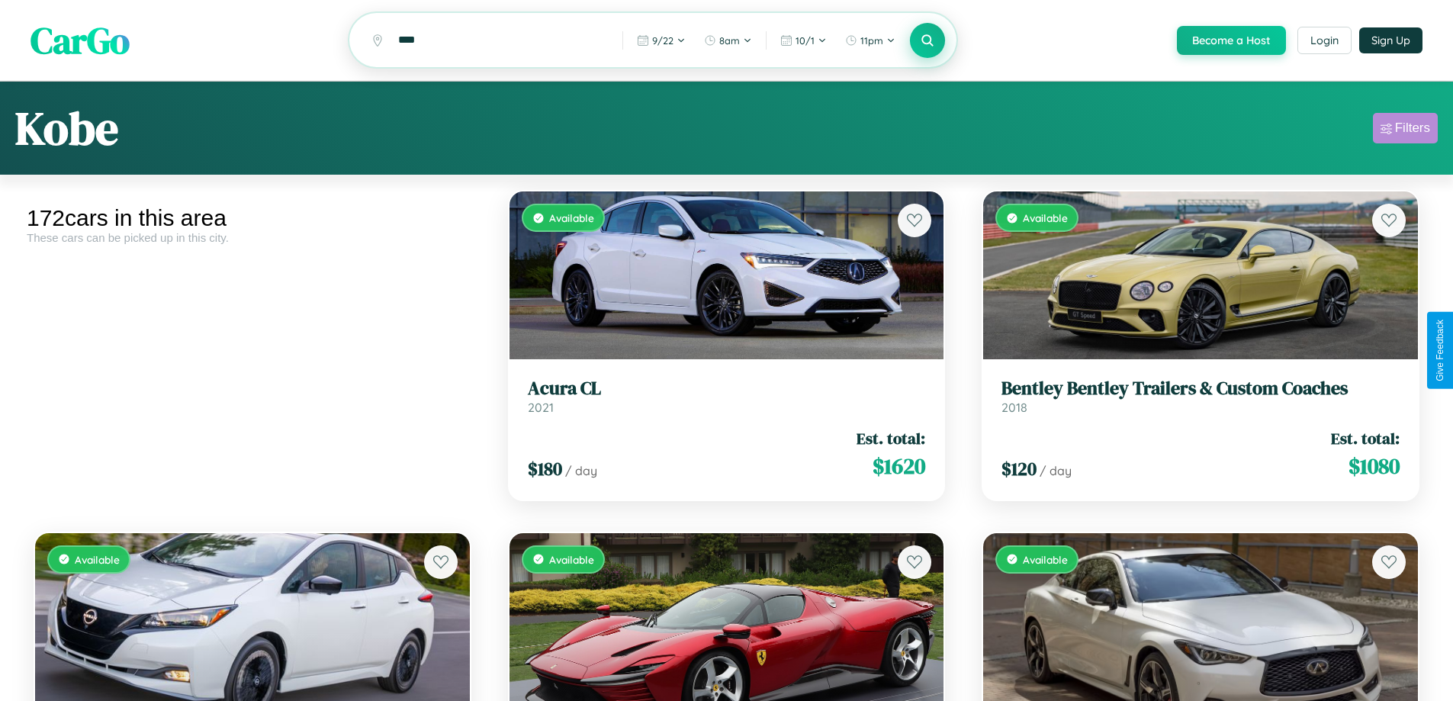
click at [1405, 130] on div "Filters" at bounding box center [1412, 128] width 35 height 15
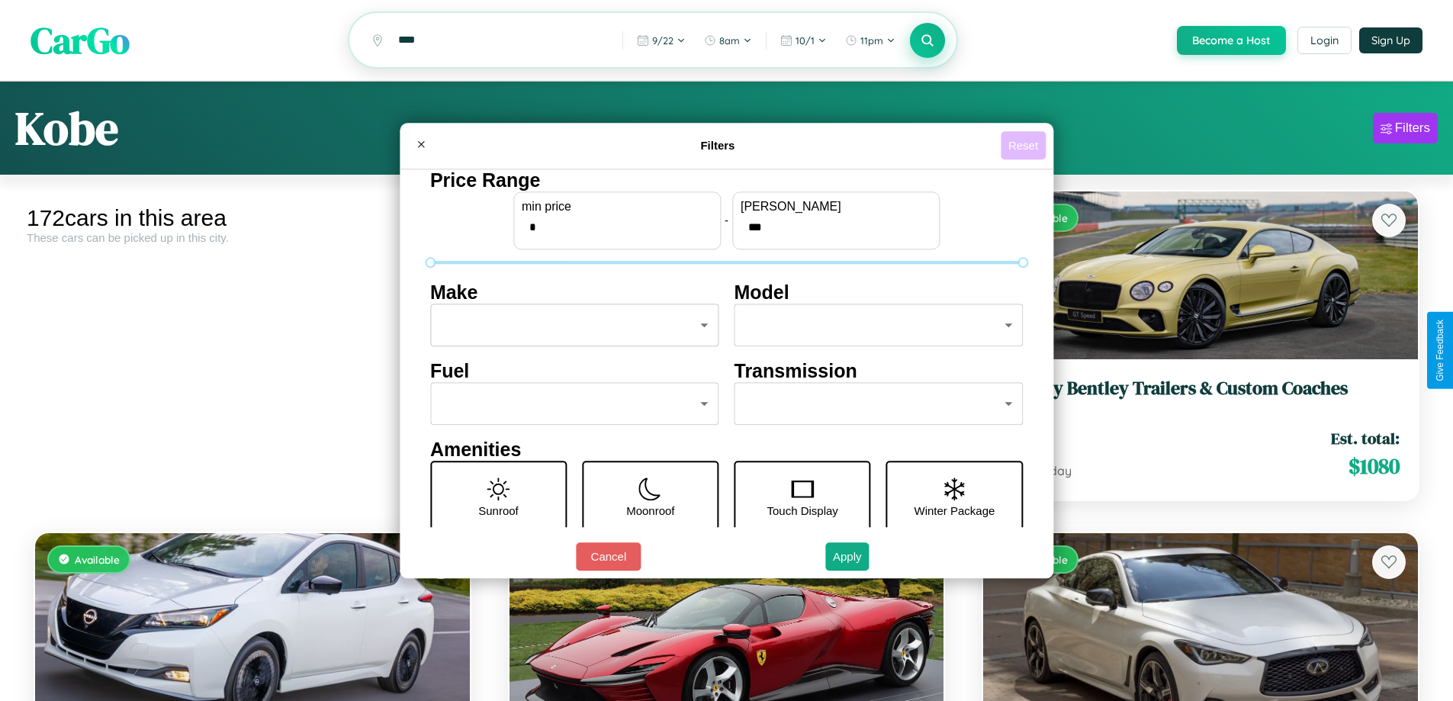
click at [1025, 145] on button "Reset" at bounding box center [1023, 145] width 45 height 28
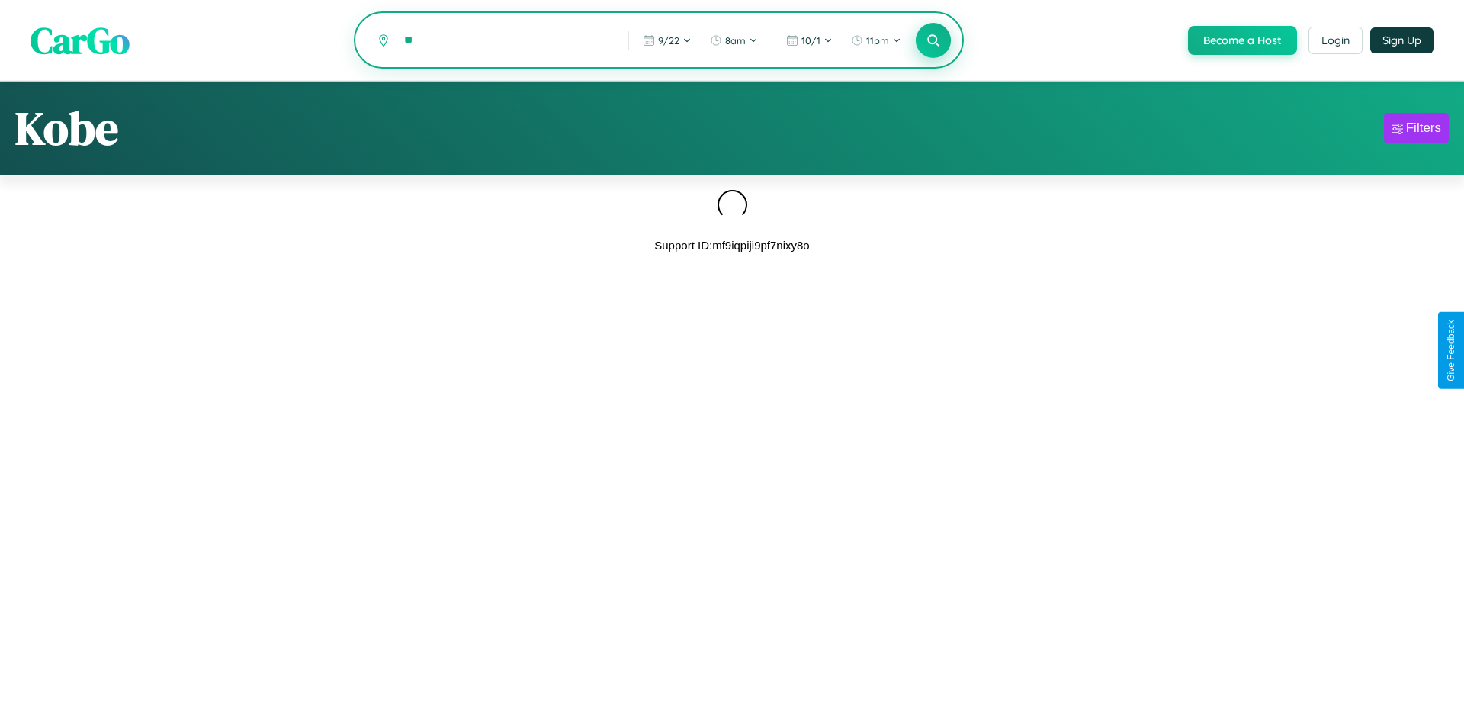
type input "*"
type input "******"
click at [932, 40] on icon at bounding box center [933, 40] width 14 height 14
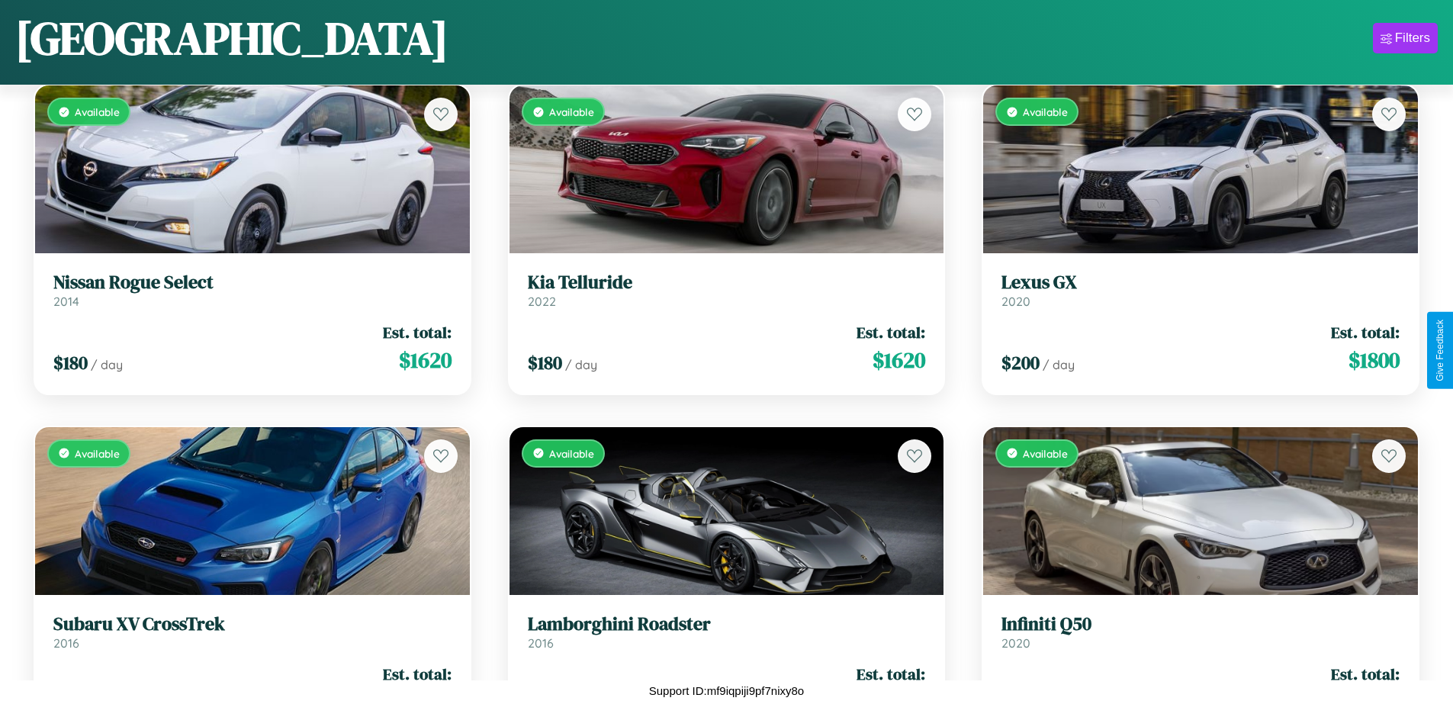
scroll to position [11827, 0]
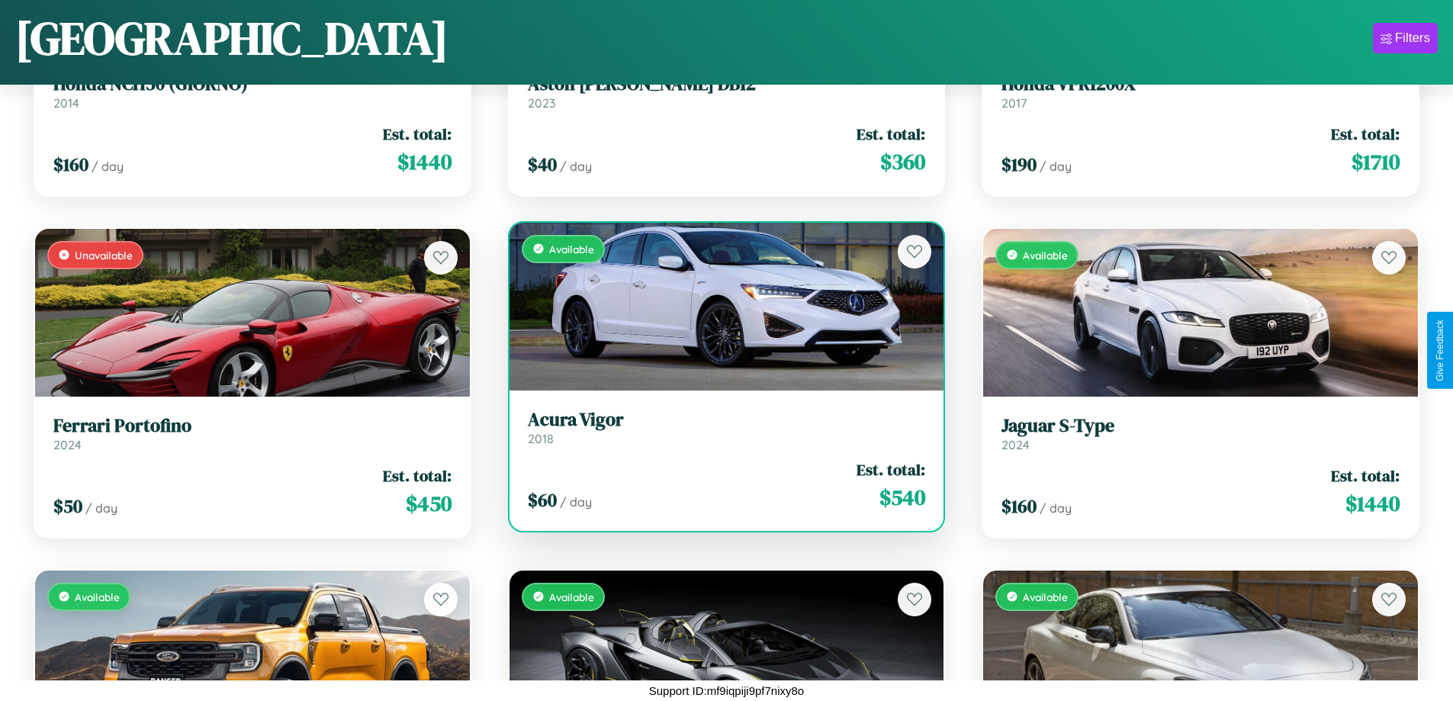
click at [720, 427] on h3 "Acura Vigor" at bounding box center [727, 420] width 398 height 22
